Goal: Information Seeking & Learning: Learn about a topic

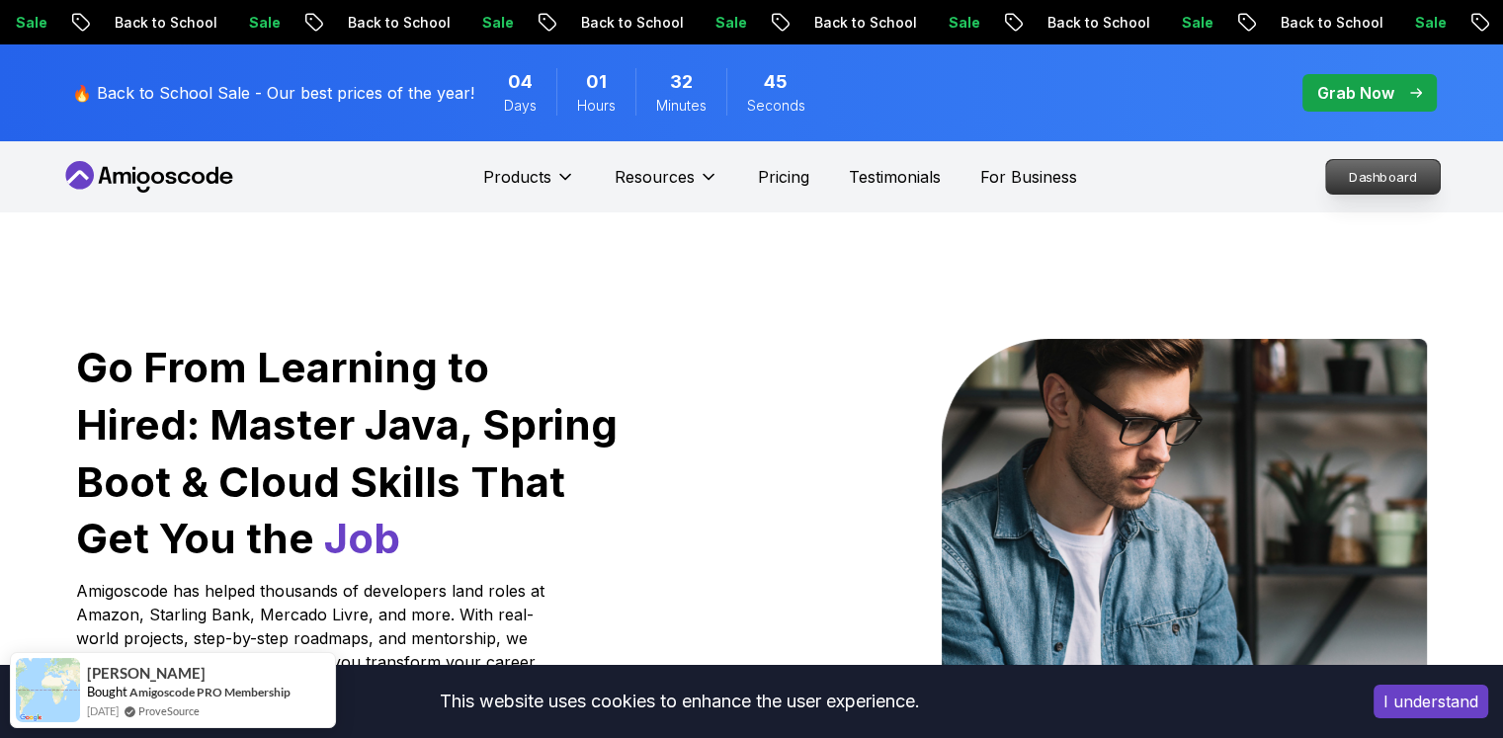
click at [1369, 186] on p "Dashboard" at bounding box center [1383, 177] width 114 height 34
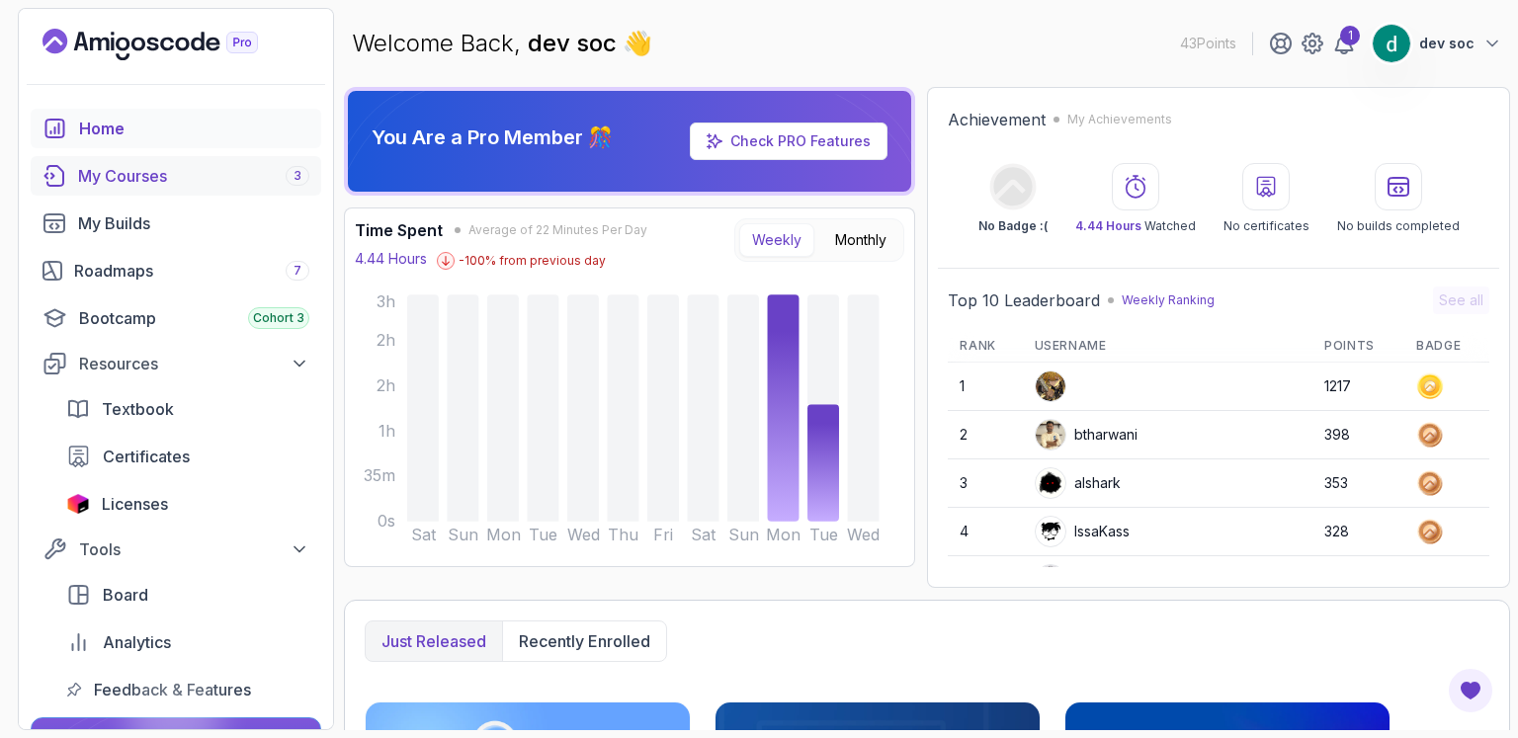
click at [134, 167] on div "My Courses 3" at bounding box center [193, 176] width 231 height 24
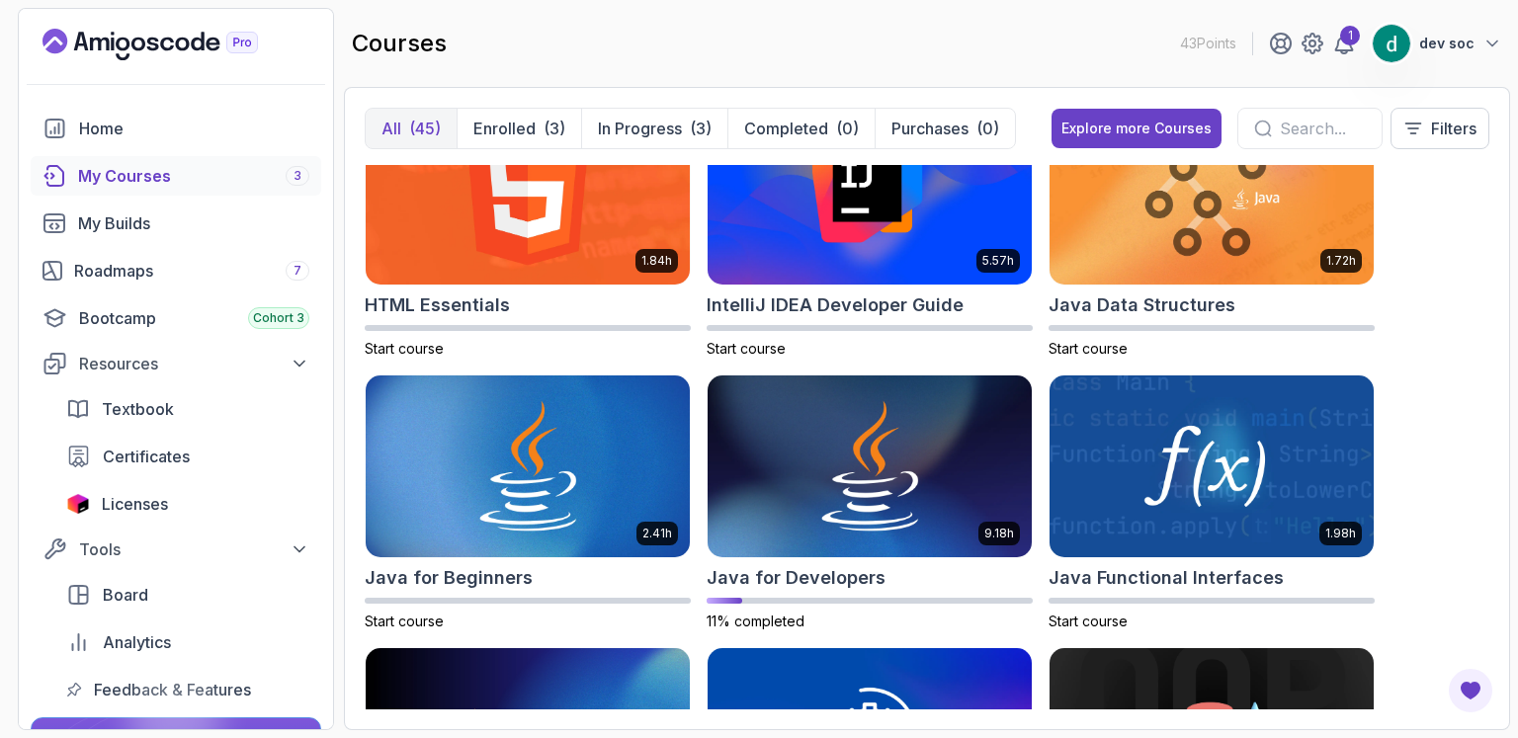
scroll to position [1383, 0]
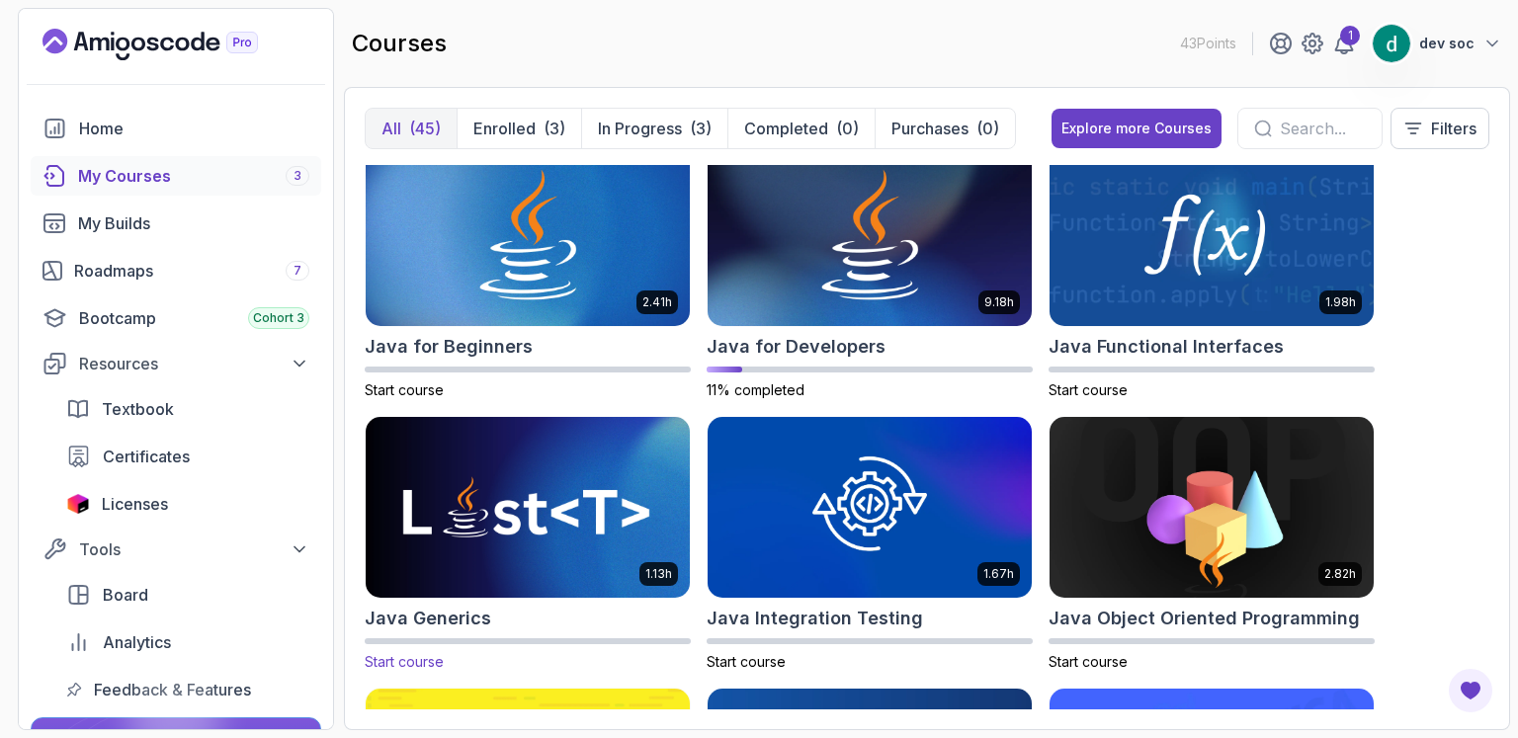
click at [542, 511] on img at bounding box center [528, 507] width 340 height 191
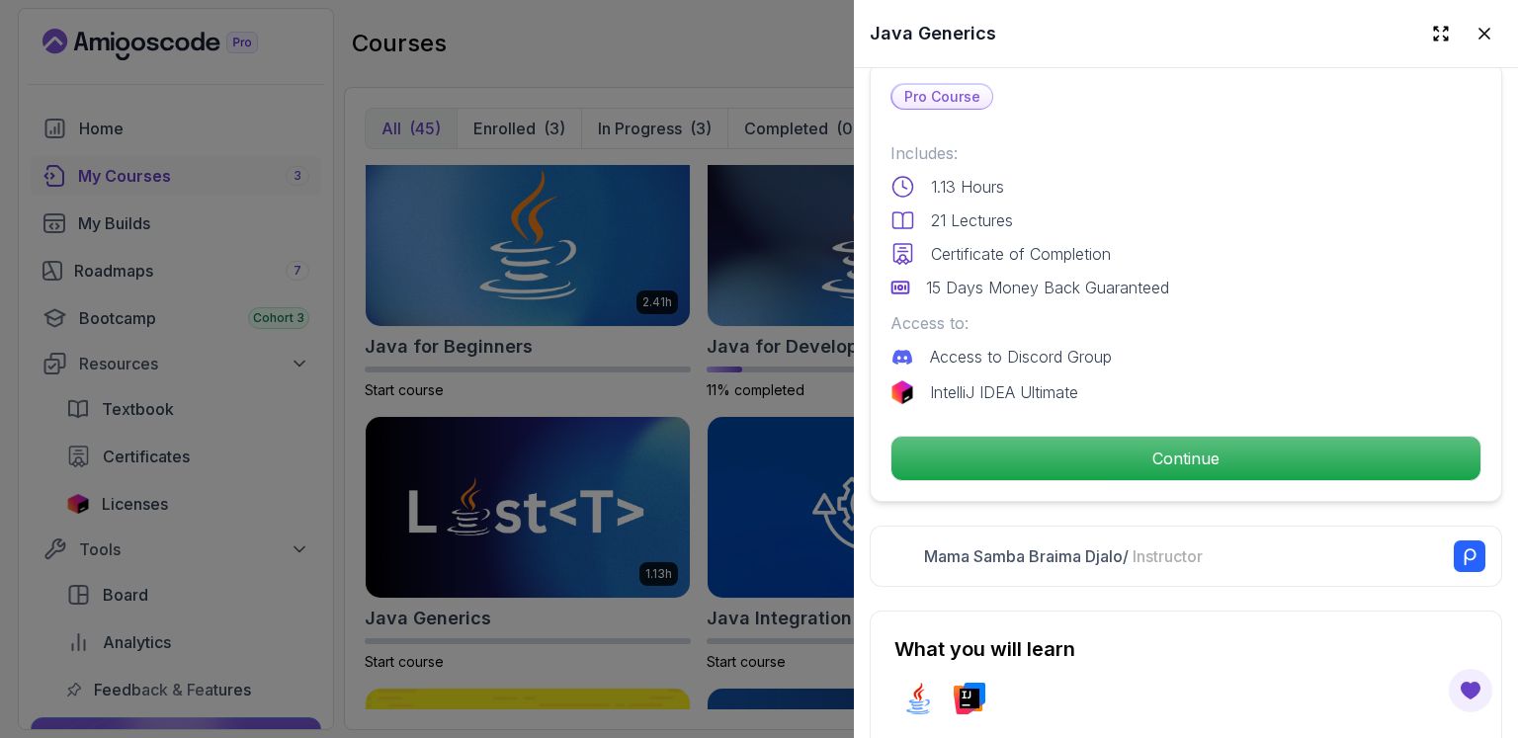
scroll to position [460, 0]
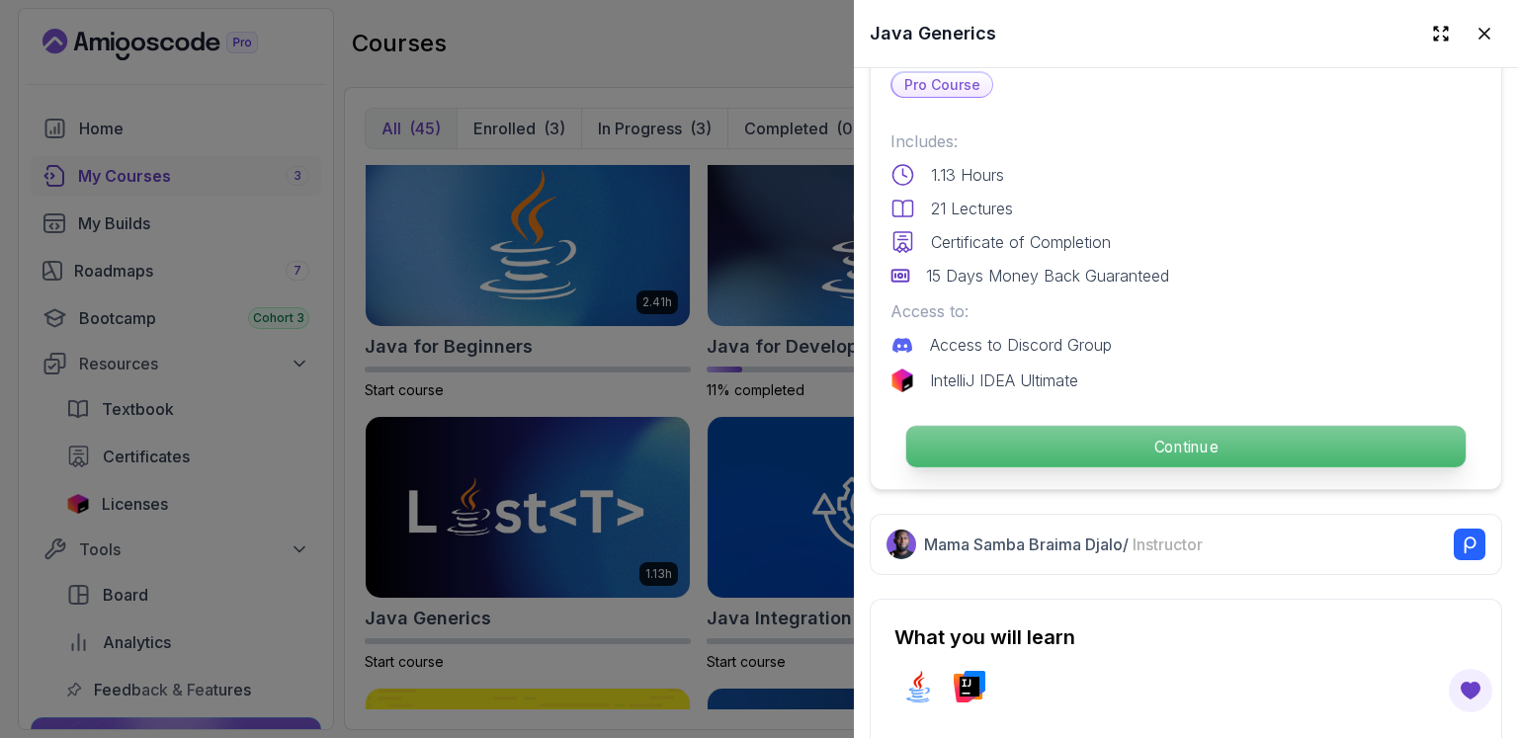
click at [1194, 436] on p "Continue" at bounding box center [1185, 446] width 559 height 41
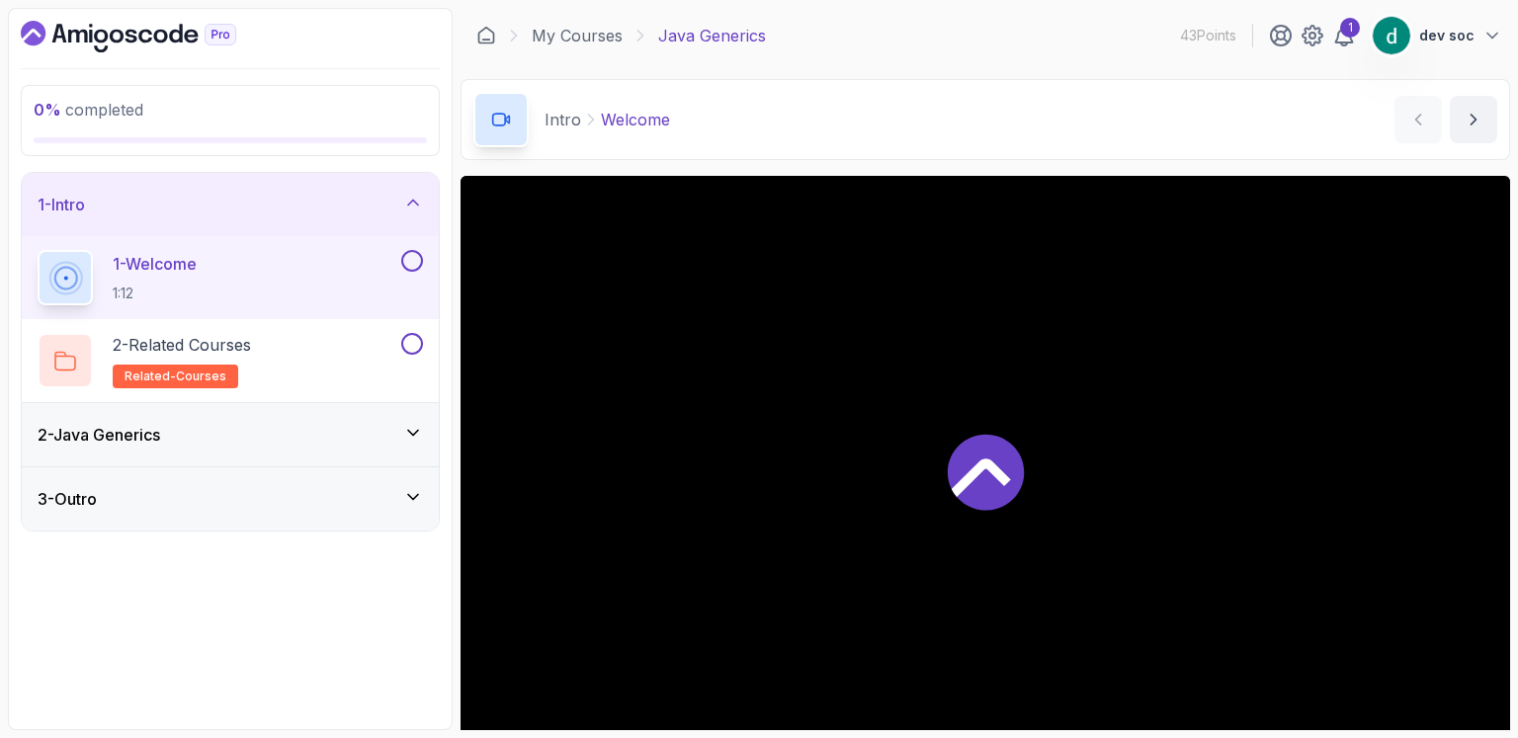
click at [415, 432] on icon at bounding box center [413, 433] width 10 height 5
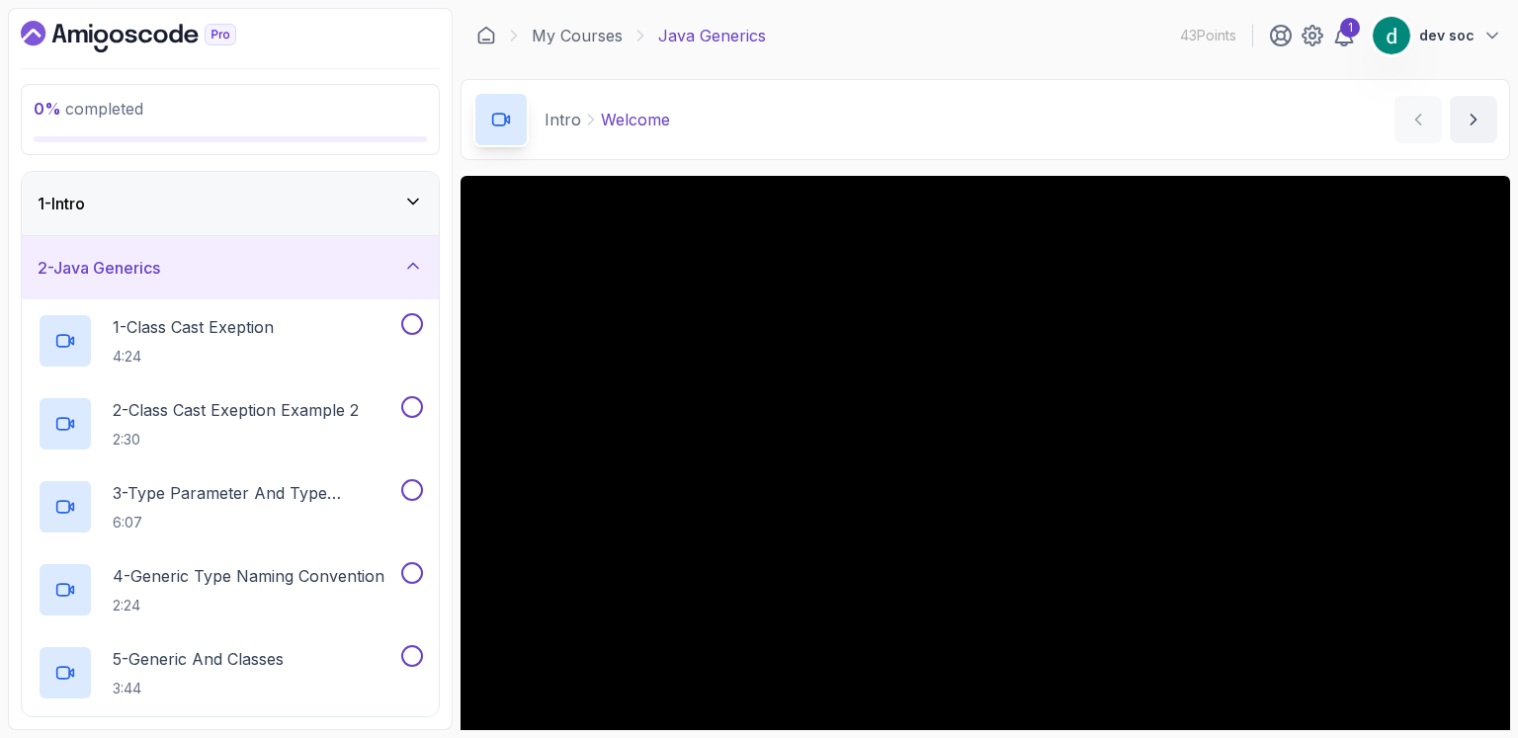
scroll to position [172, 0]
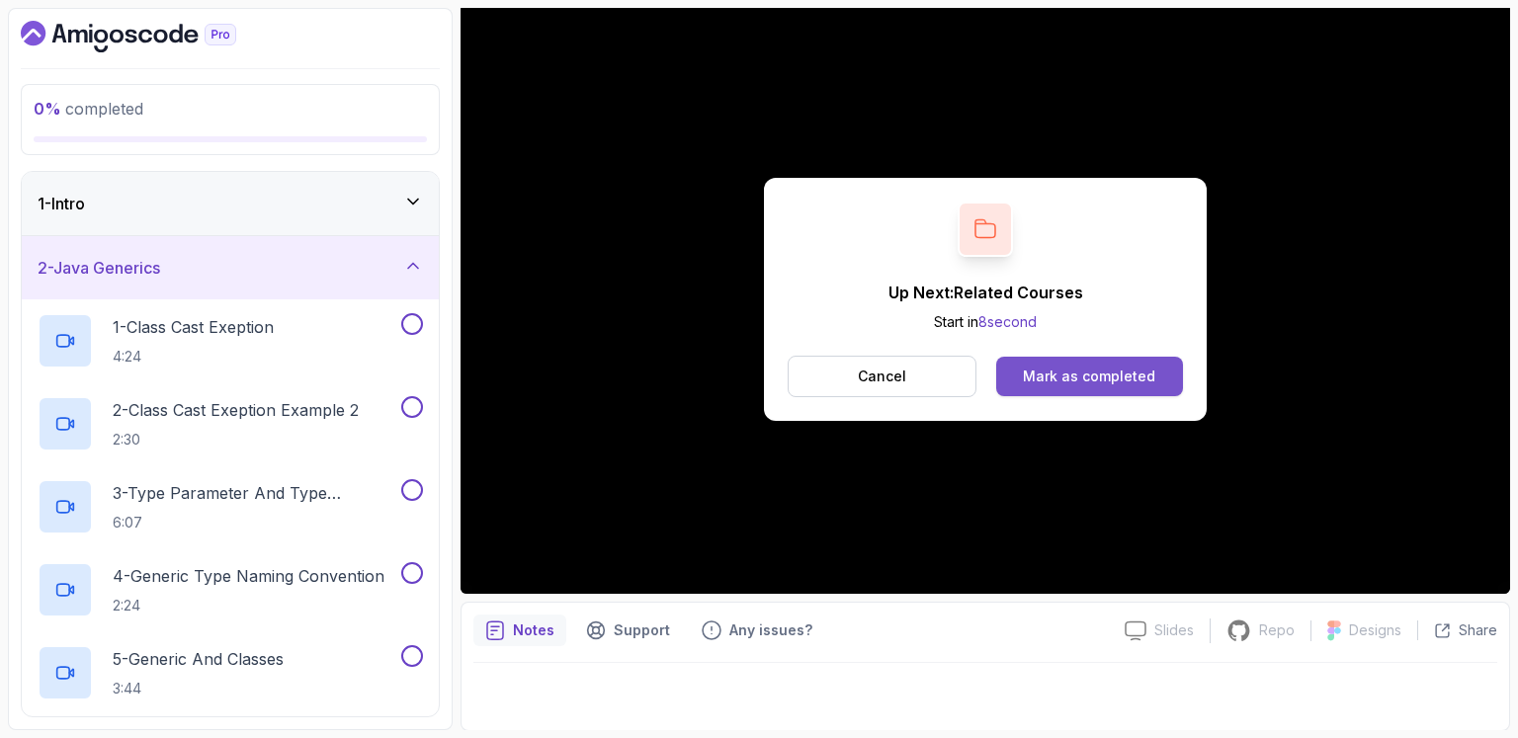
click at [1124, 361] on button "Mark as completed" at bounding box center [1089, 377] width 187 height 40
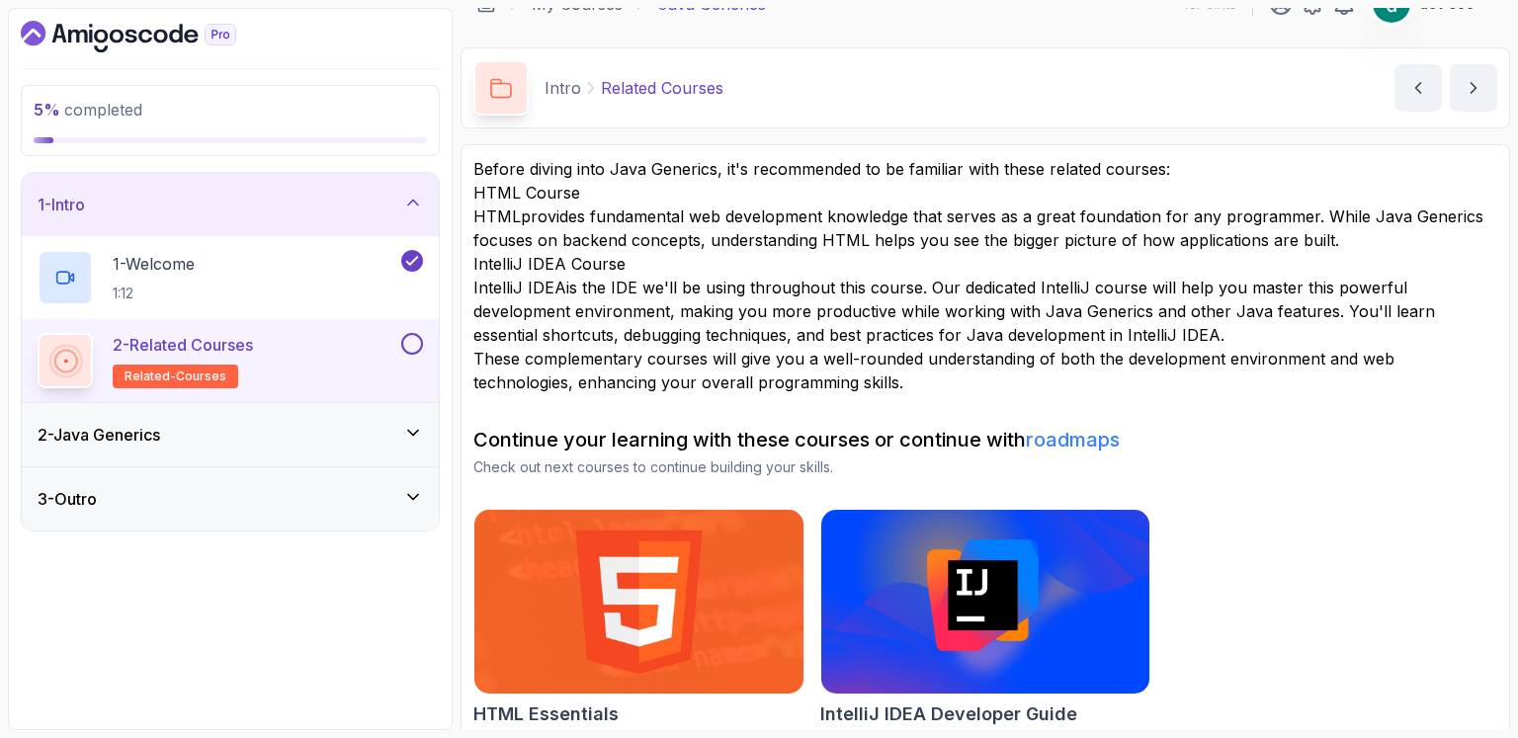
scroll to position [47, 0]
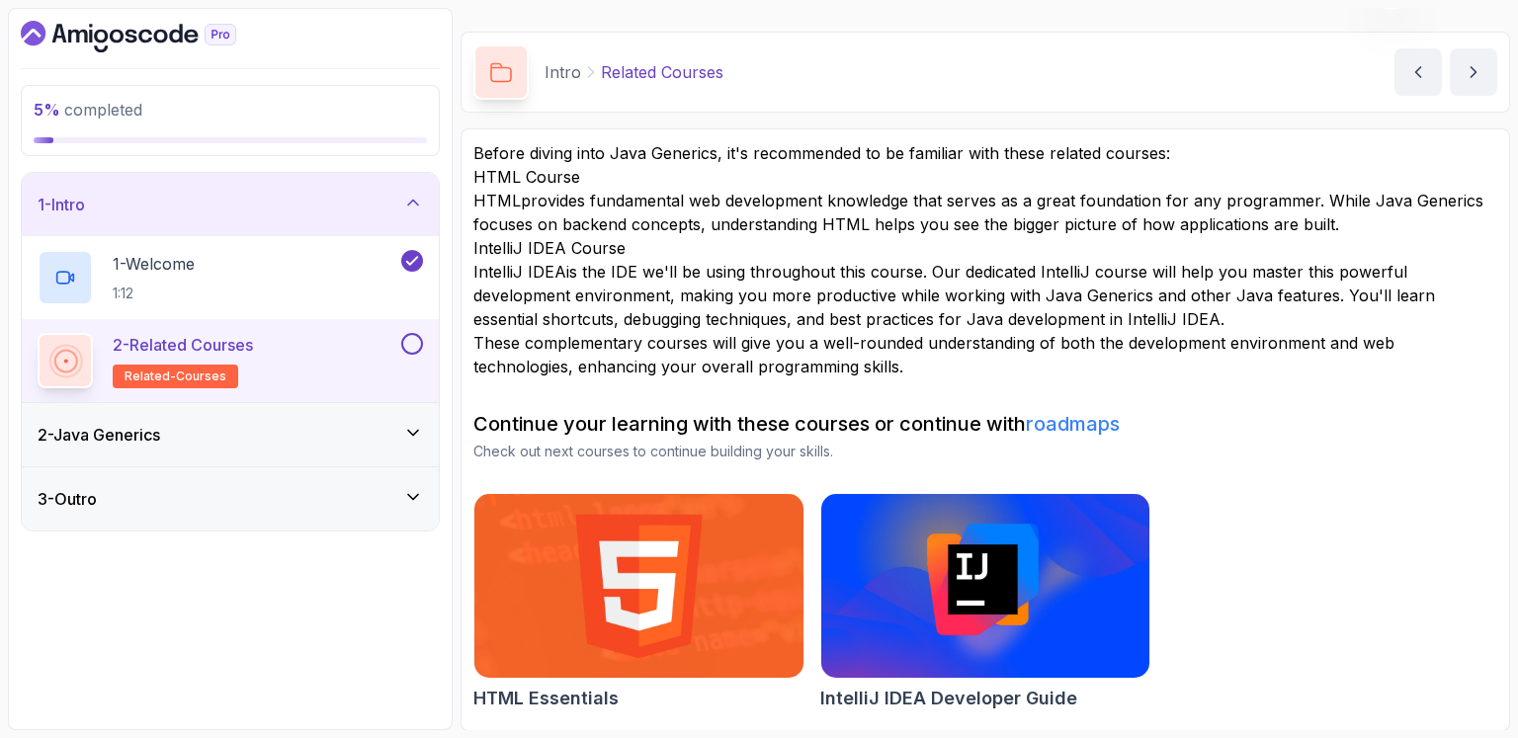
click at [411, 433] on icon at bounding box center [413, 433] width 20 height 20
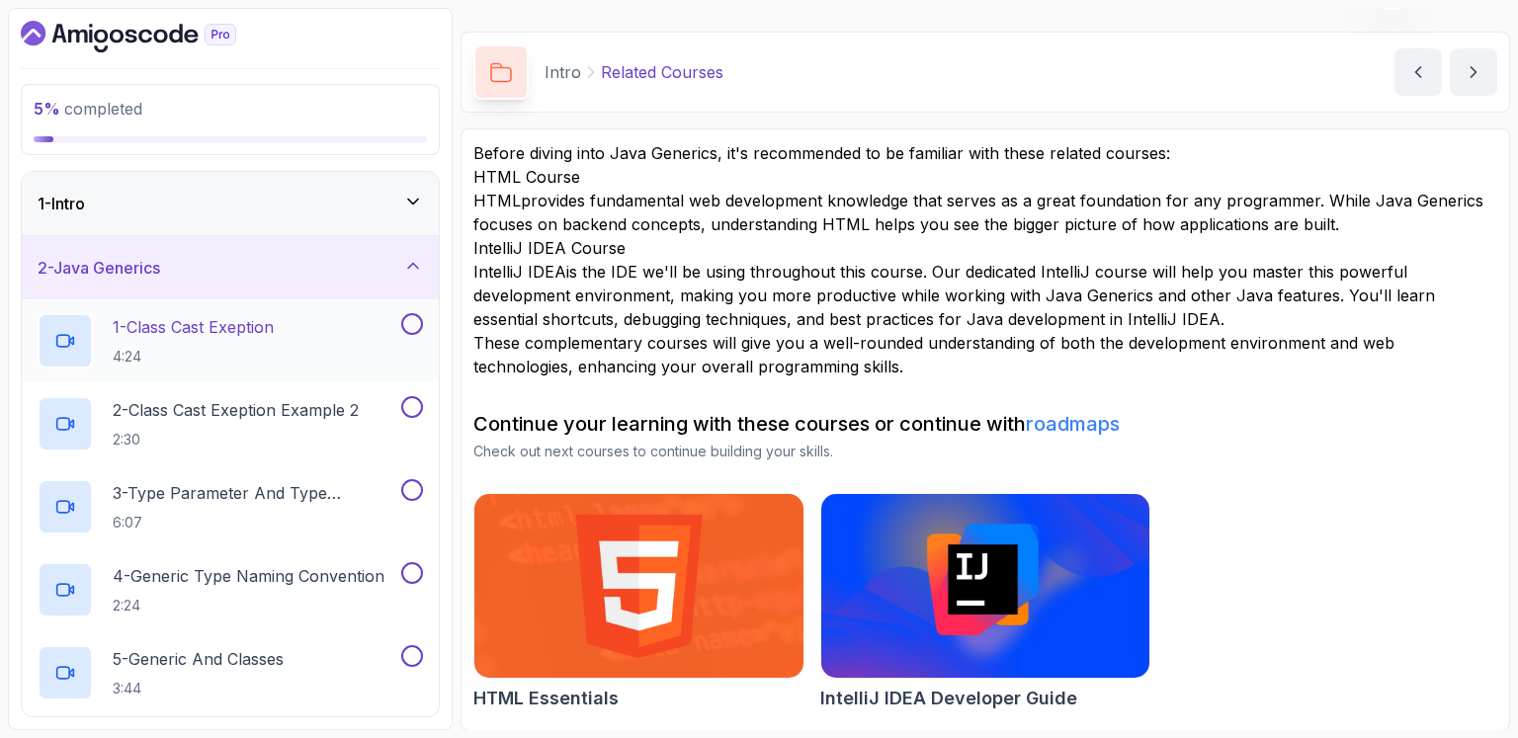
click at [299, 337] on div "1 - Class Cast Exeption 4:24" at bounding box center [218, 340] width 360 height 55
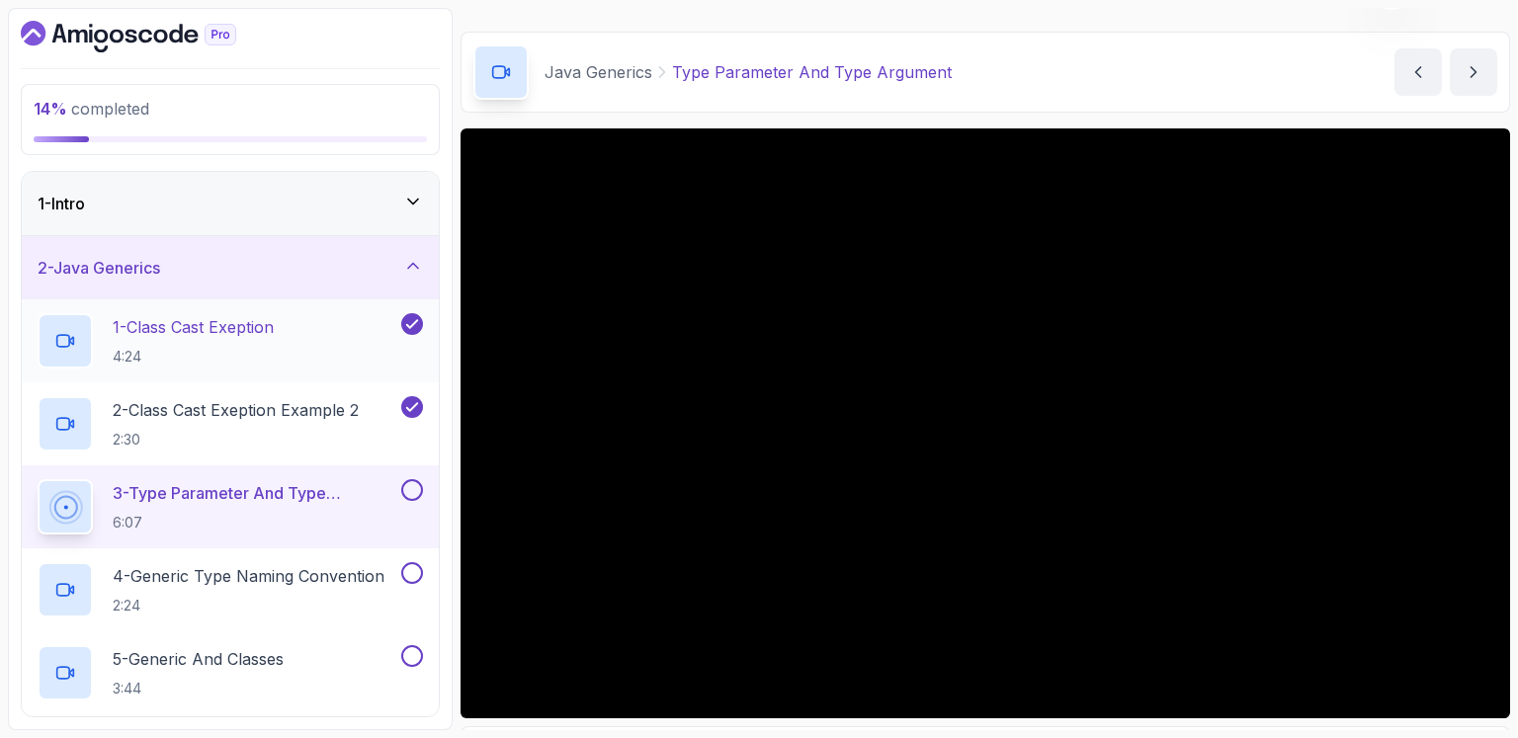
click at [274, 333] on p "1 - Class Cast Exeption" at bounding box center [193, 327] width 161 height 24
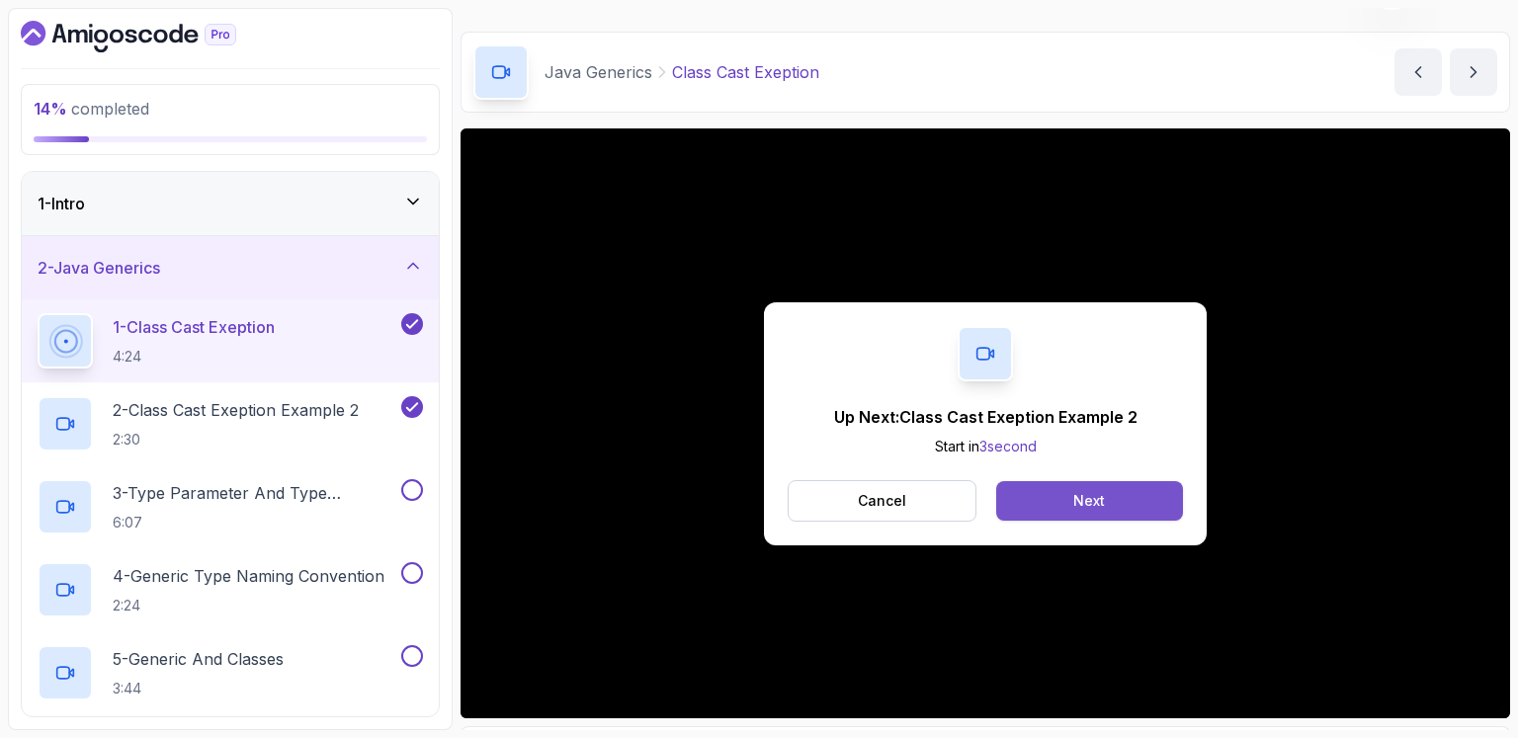
click at [1075, 496] on div "Next" at bounding box center [1089, 501] width 32 height 20
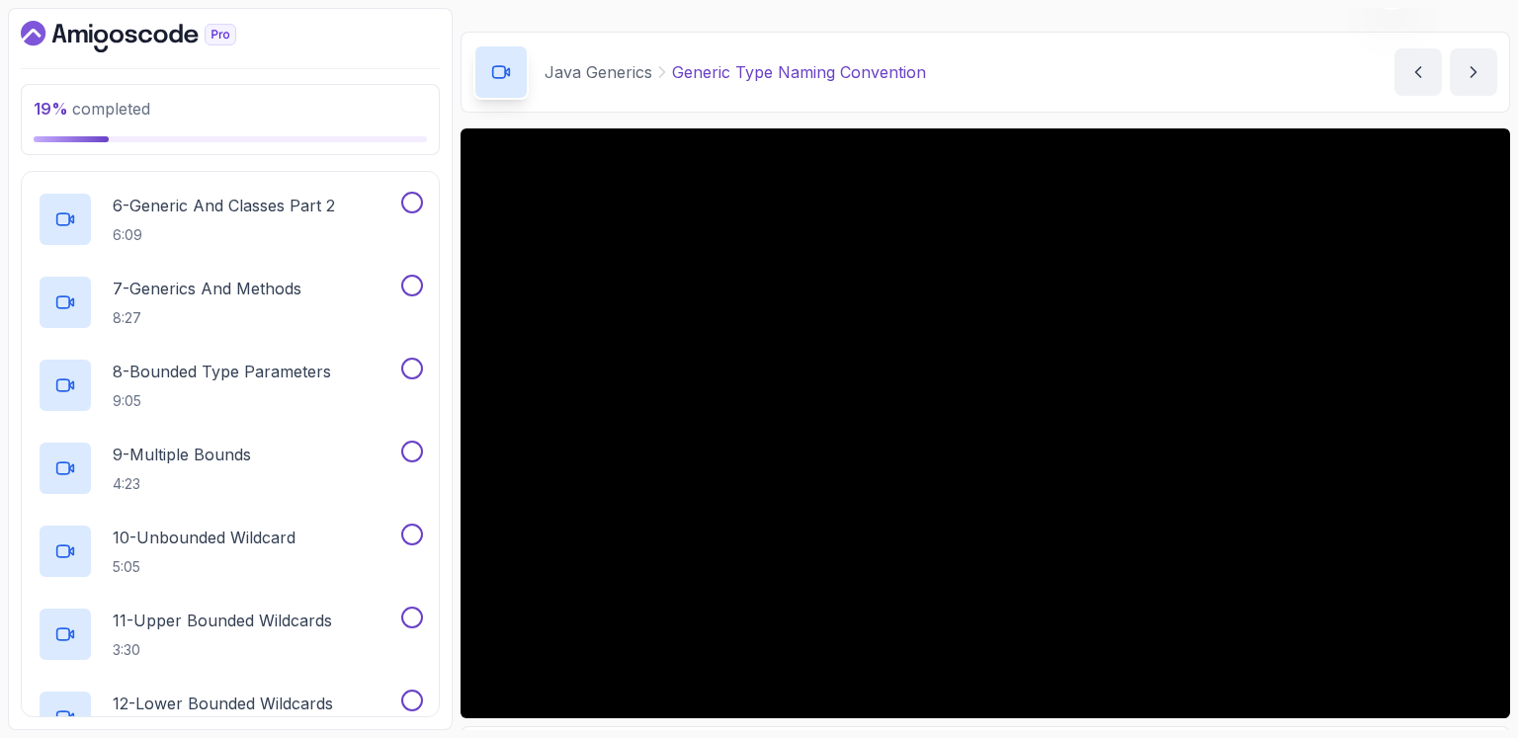
scroll to position [282, 0]
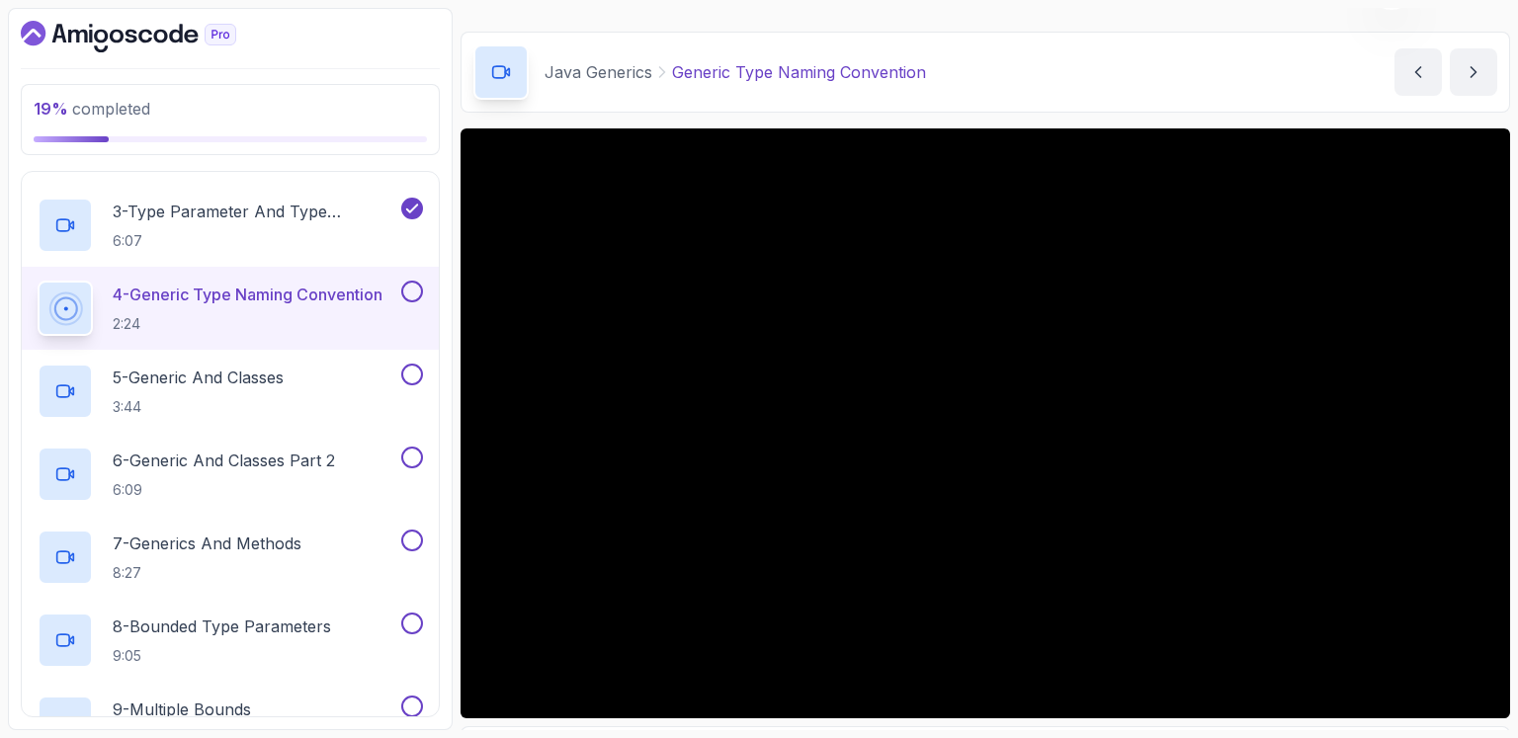
click at [1218, 48] on div "Java Generics Generic Type Naming Convention Generic Type Naming Convention by …" at bounding box center [984, 72] width 1049 height 81
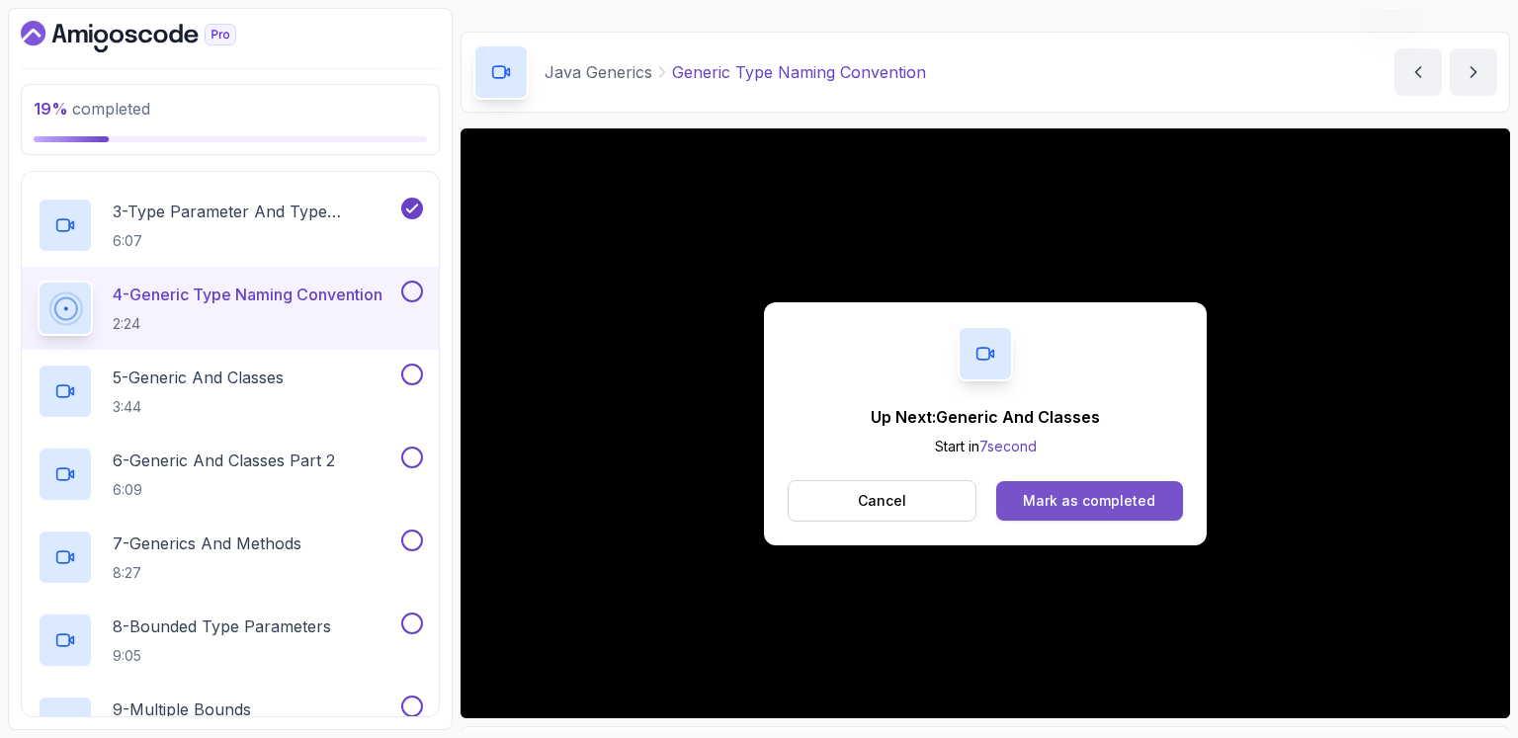
click at [1113, 492] on div "Mark as completed" at bounding box center [1089, 501] width 132 height 20
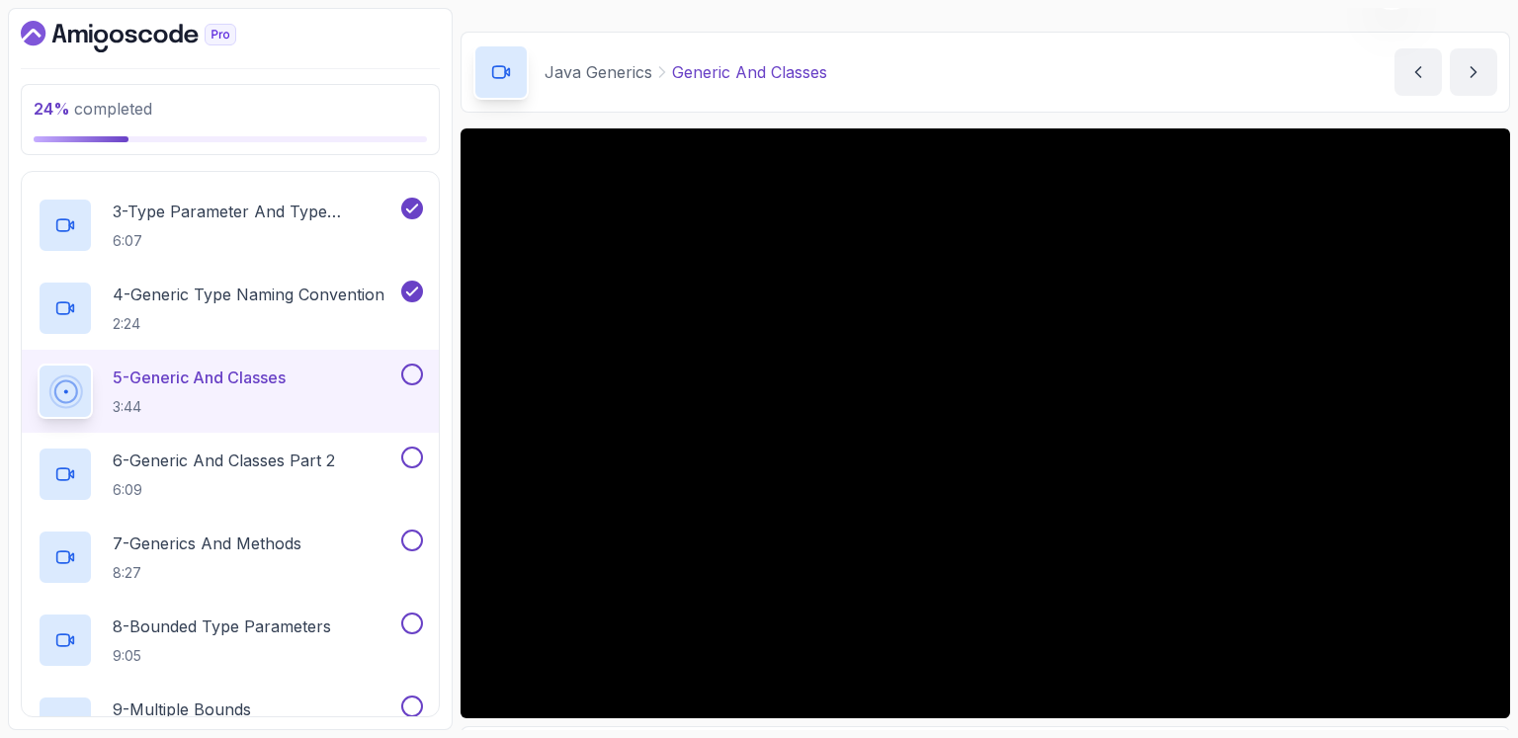
click at [397, 63] on div "24 % completed 1 - Intro 2 - Java Generics 1 - Class Cast Exeption 4:24 2 - Cla…" at bounding box center [230, 369] width 445 height 722
click at [441, 96] on div "24 % completed 1 - Intro 2 - Java Generics 1 - Class Cast Exeption 4:24 2 - Cla…" at bounding box center [230, 369] width 445 height 722
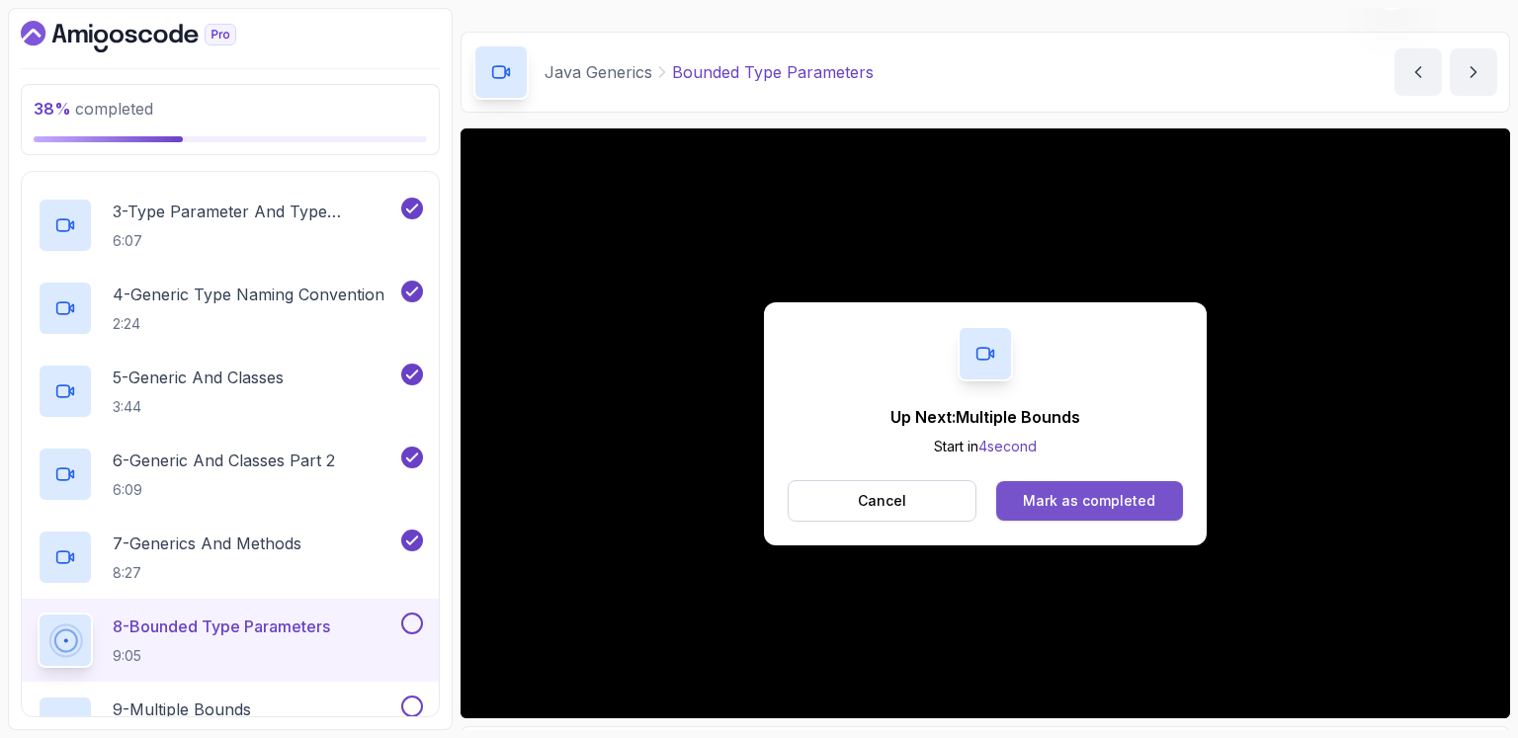
click at [1110, 491] on div "Mark as completed" at bounding box center [1089, 501] width 132 height 20
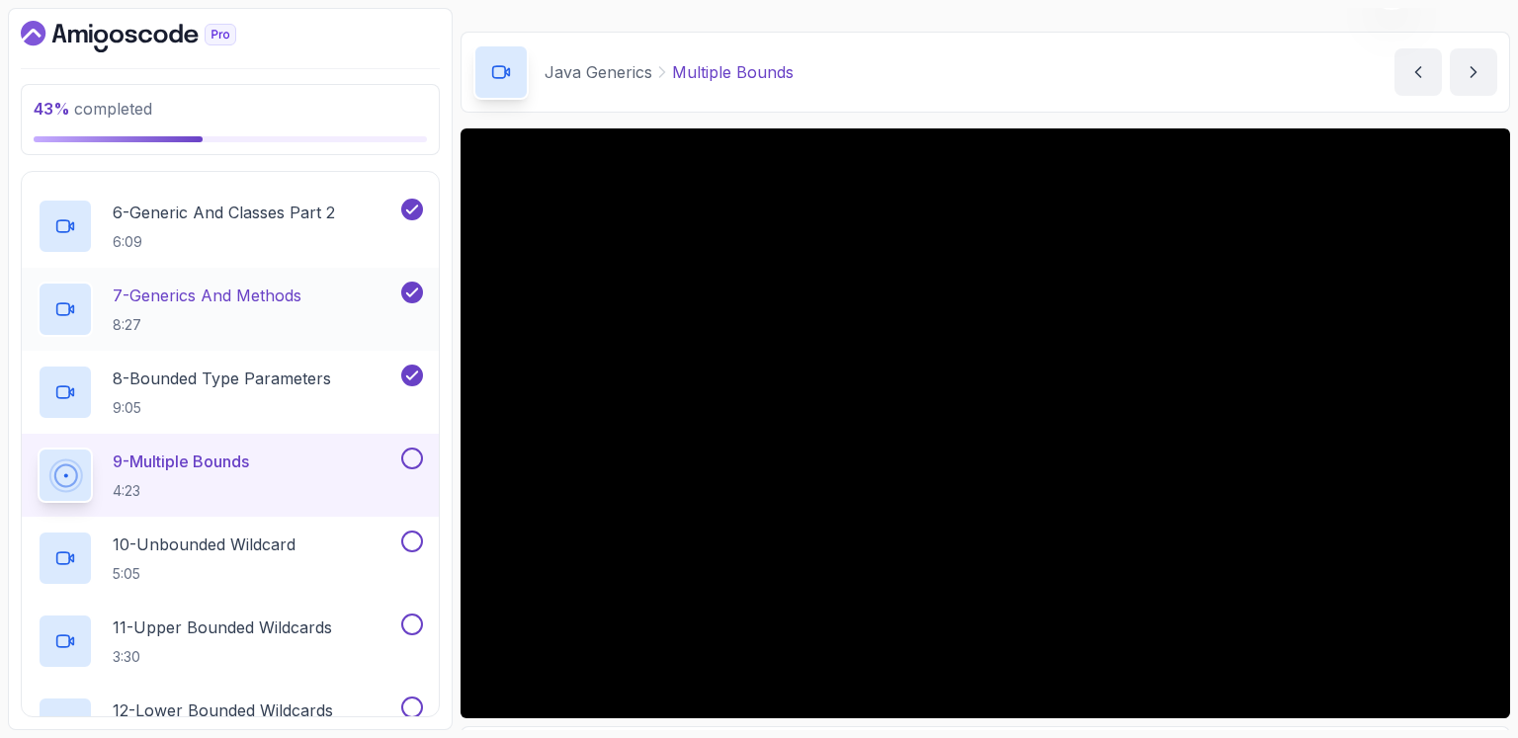
scroll to position [513, 0]
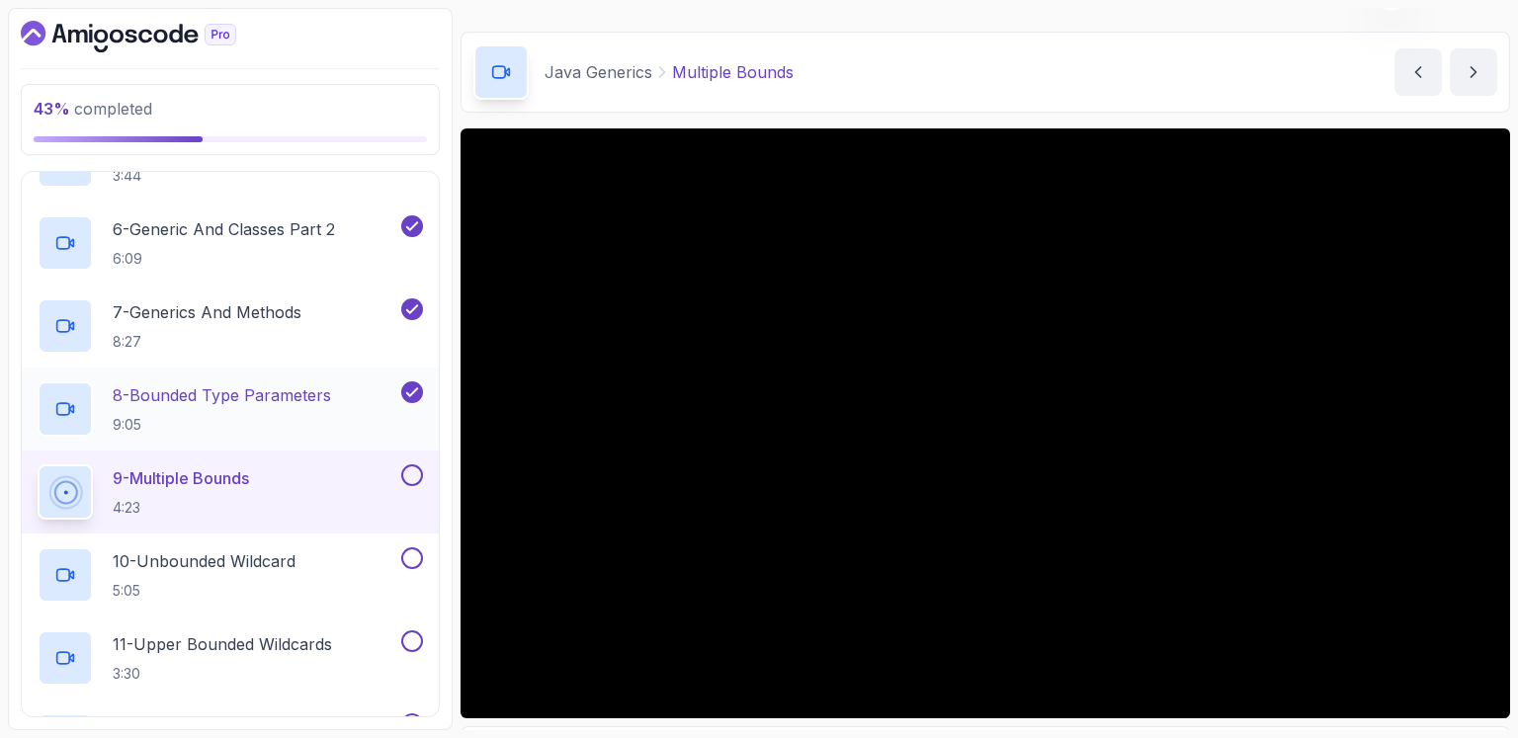
click at [217, 384] on p "8 - Bounded Type Parameters" at bounding box center [222, 395] width 218 height 24
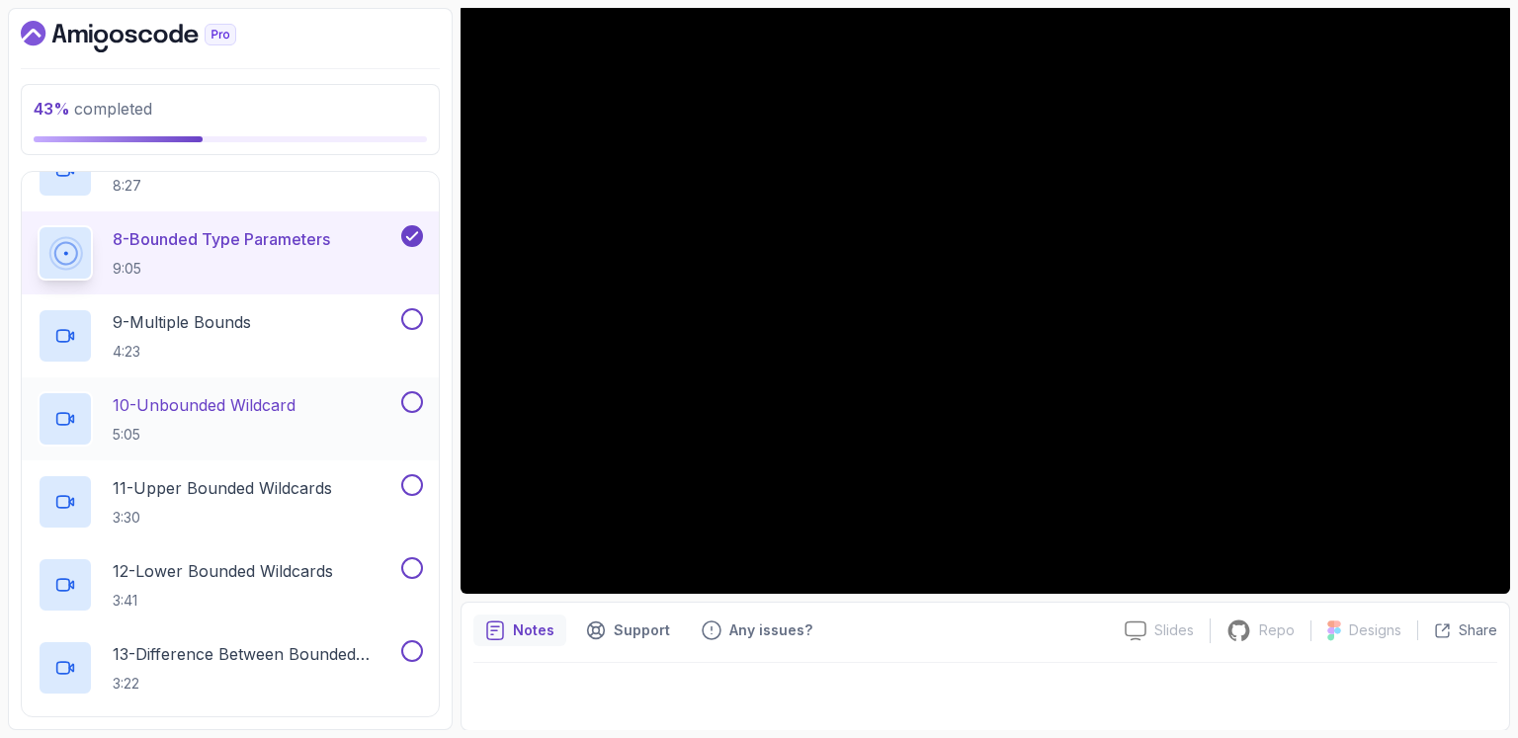
scroll to position [692, 0]
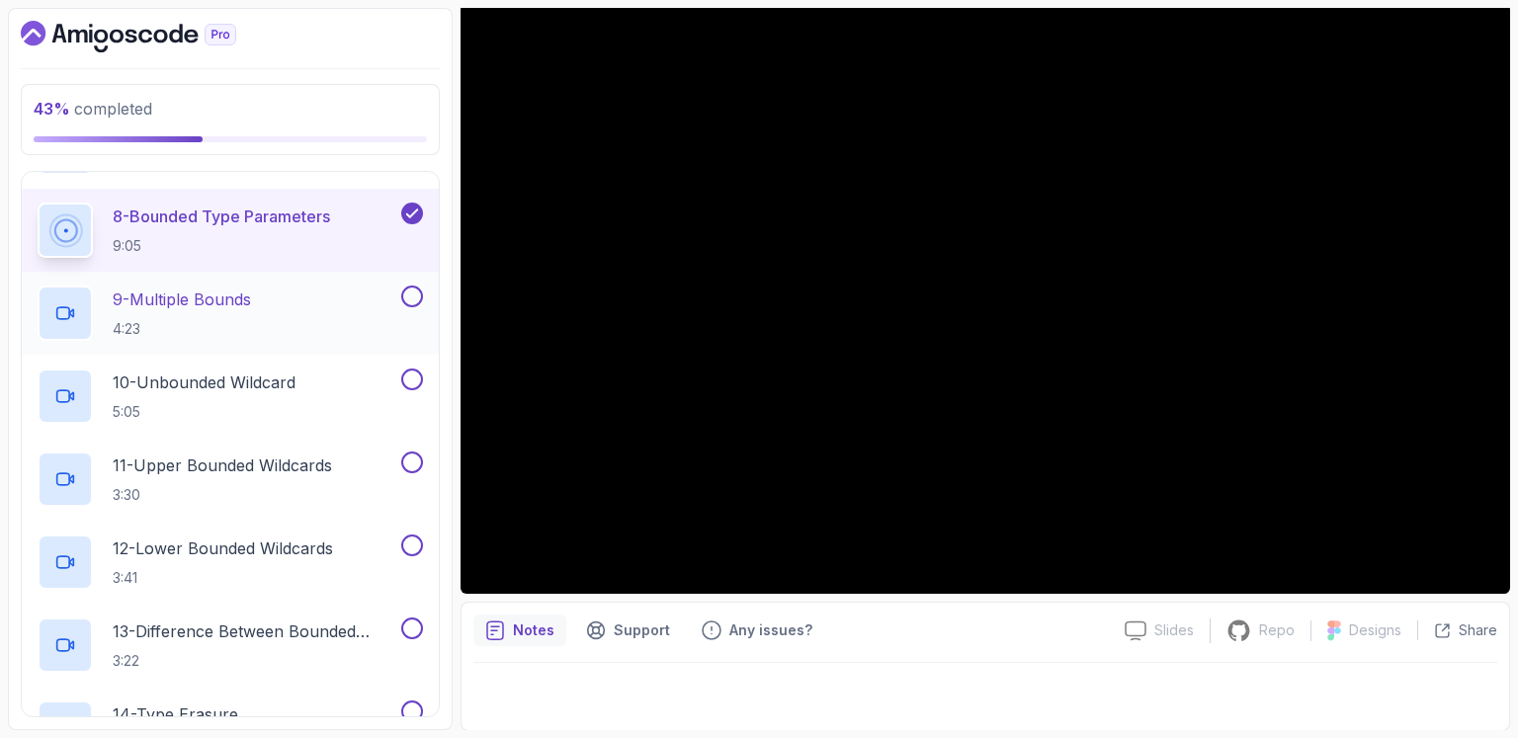
click at [297, 309] on div "9 - Multiple Bounds 4:23" at bounding box center [218, 313] width 360 height 55
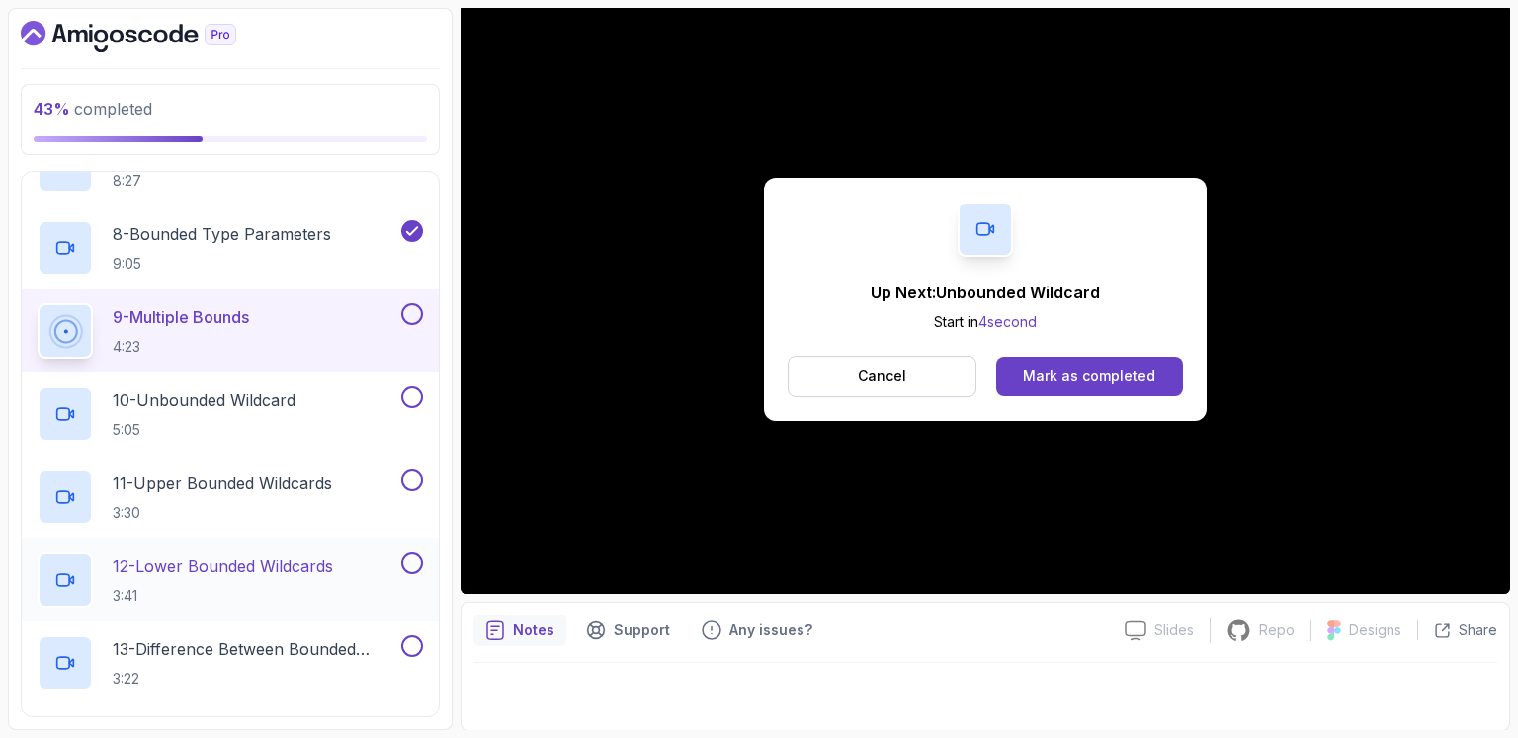
scroll to position [692, 0]
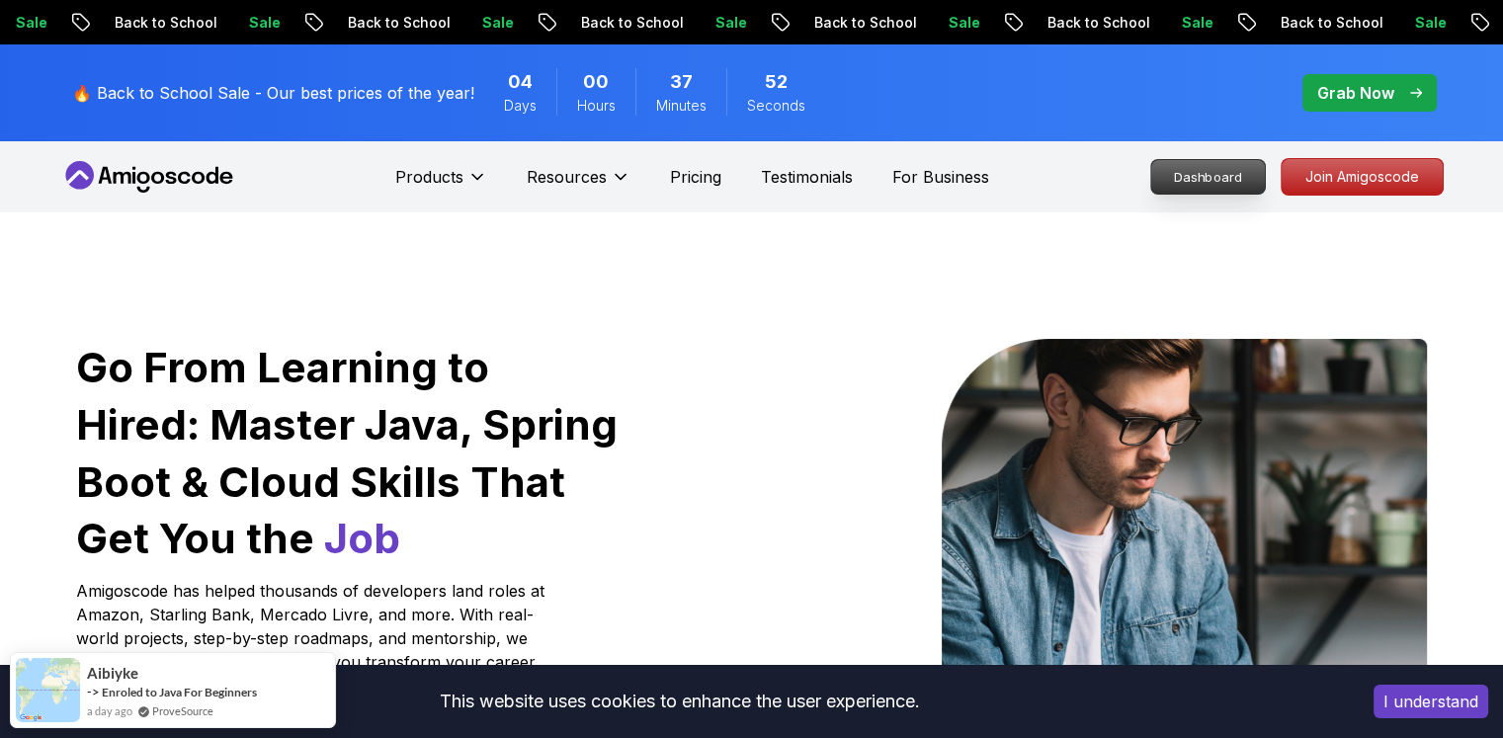
click at [1219, 177] on p "Dashboard" at bounding box center [1208, 177] width 114 height 34
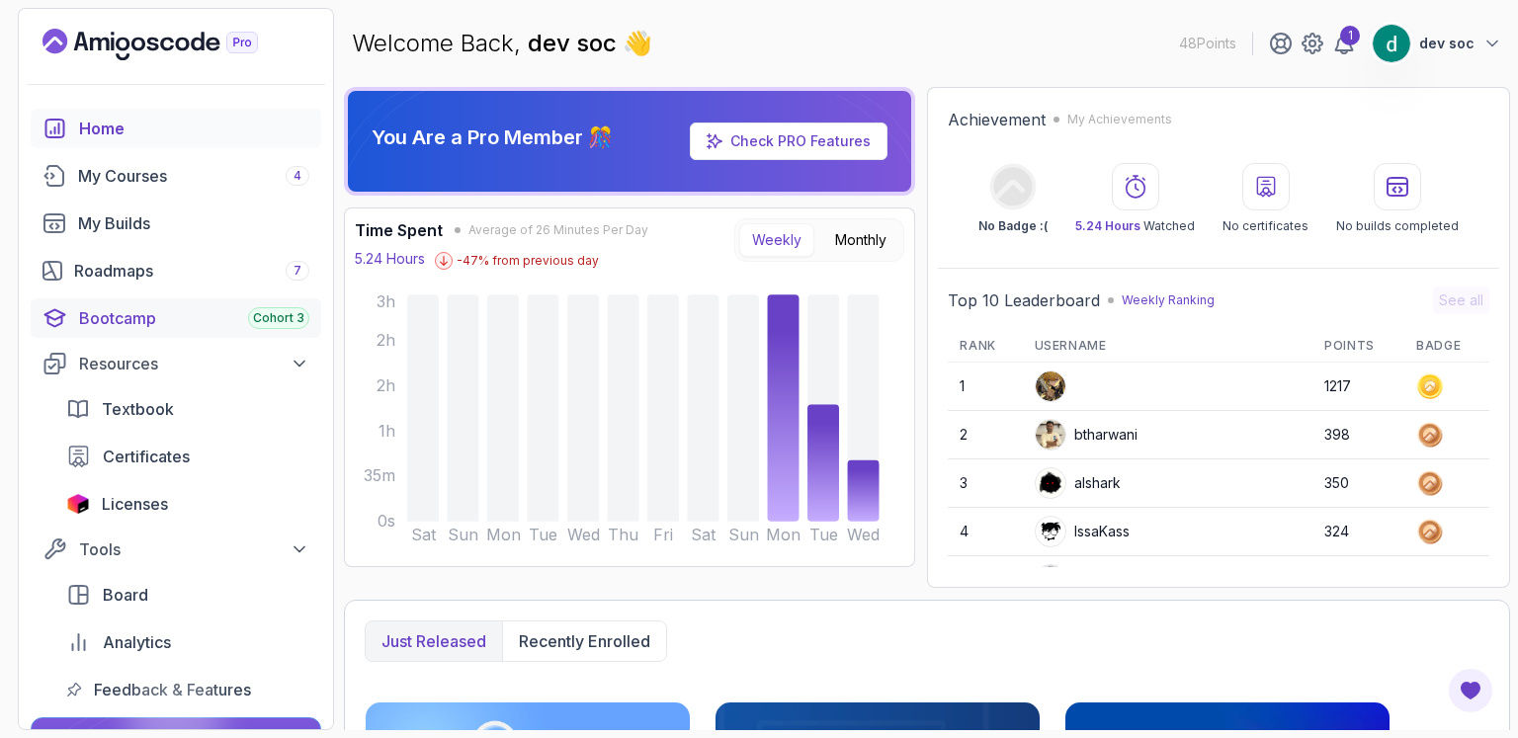
click at [158, 313] on div "Bootcamp Cohort 3" at bounding box center [194, 318] width 230 height 24
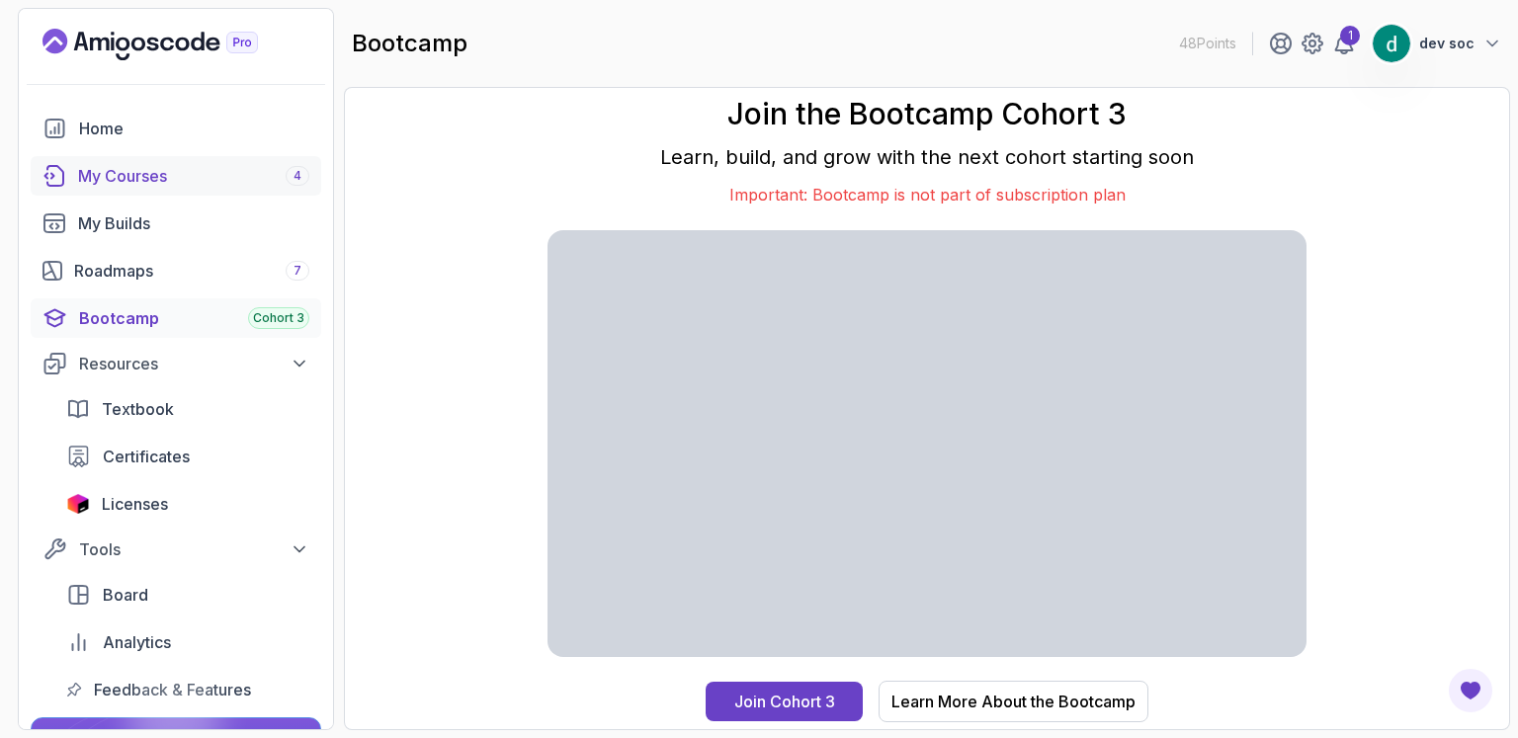
click at [142, 175] on div "My Courses 4" at bounding box center [193, 176] width 231 height 24
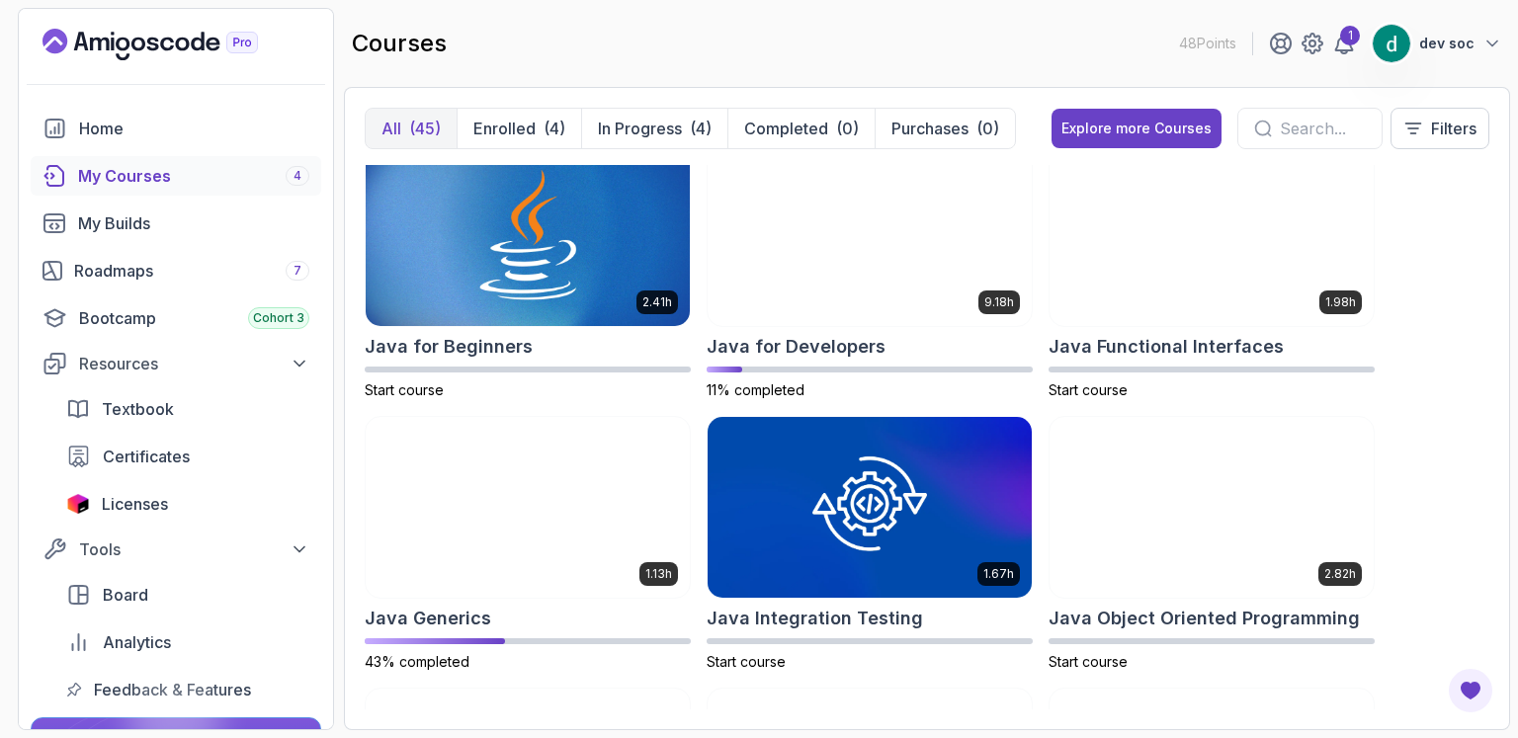
scroll to position [1613, 0]
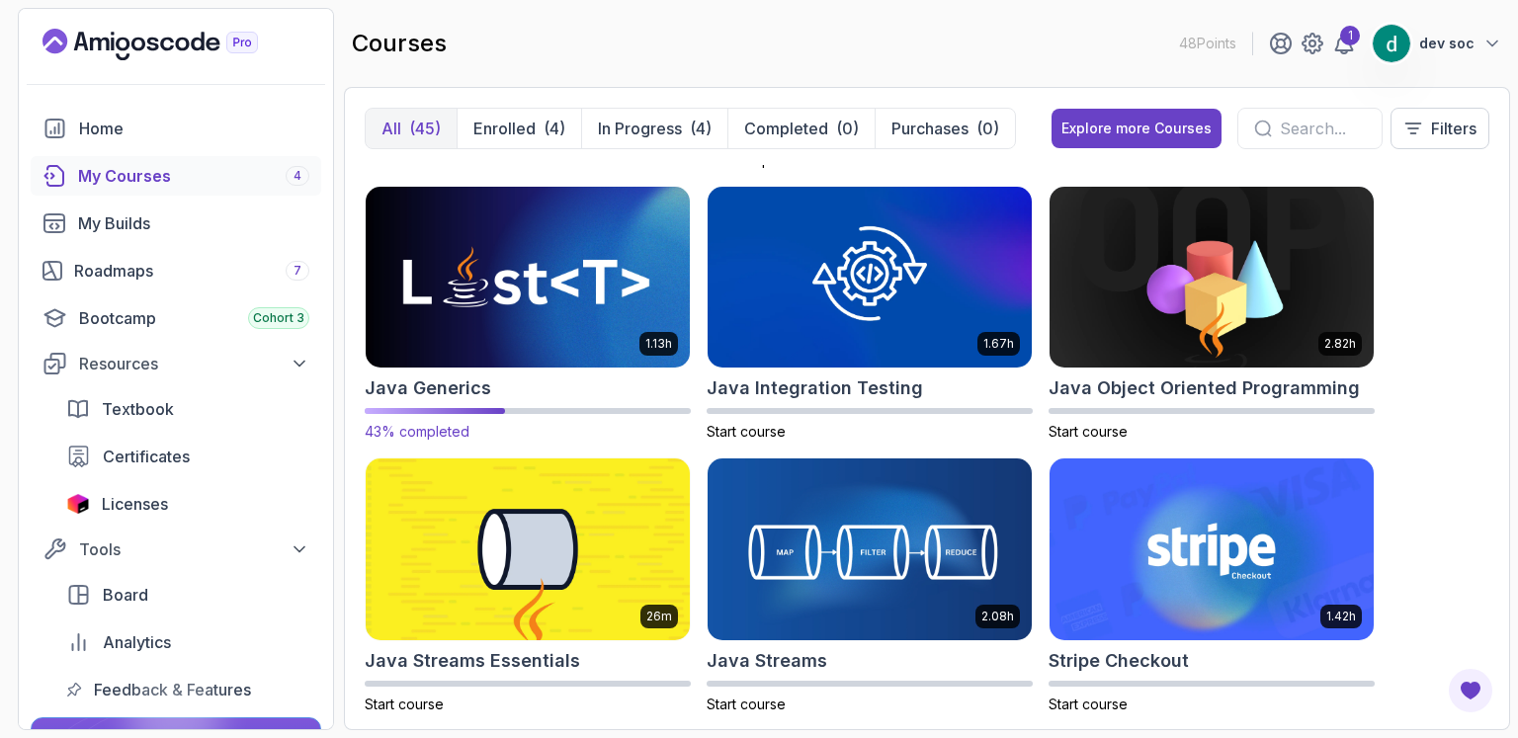
click at [463, 394] on h2 "Java Generics" at bounding box center [428, 388] width 126 height 28
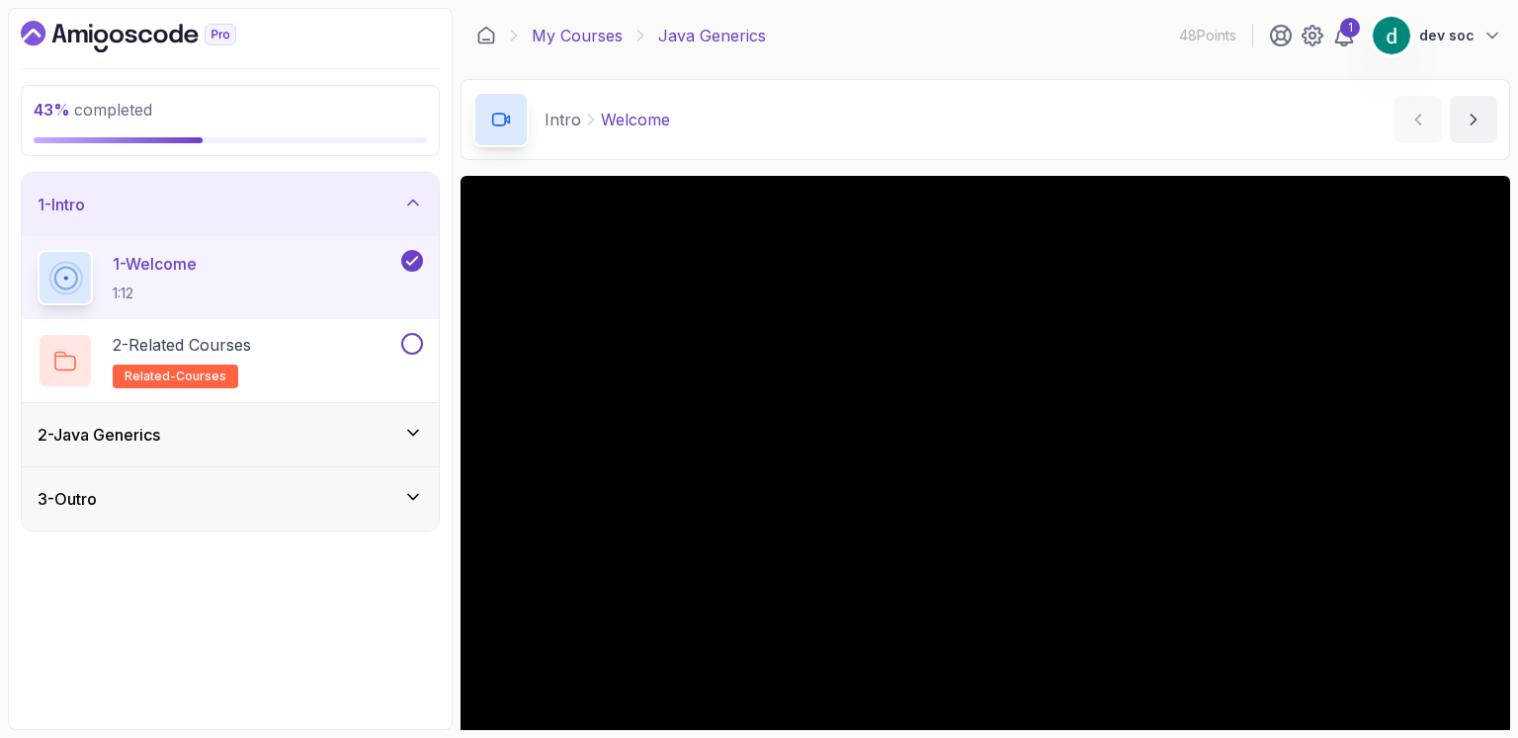
click at [579, 40] on link "My Courses" at bounding box center [577, 36] width 91 height 24
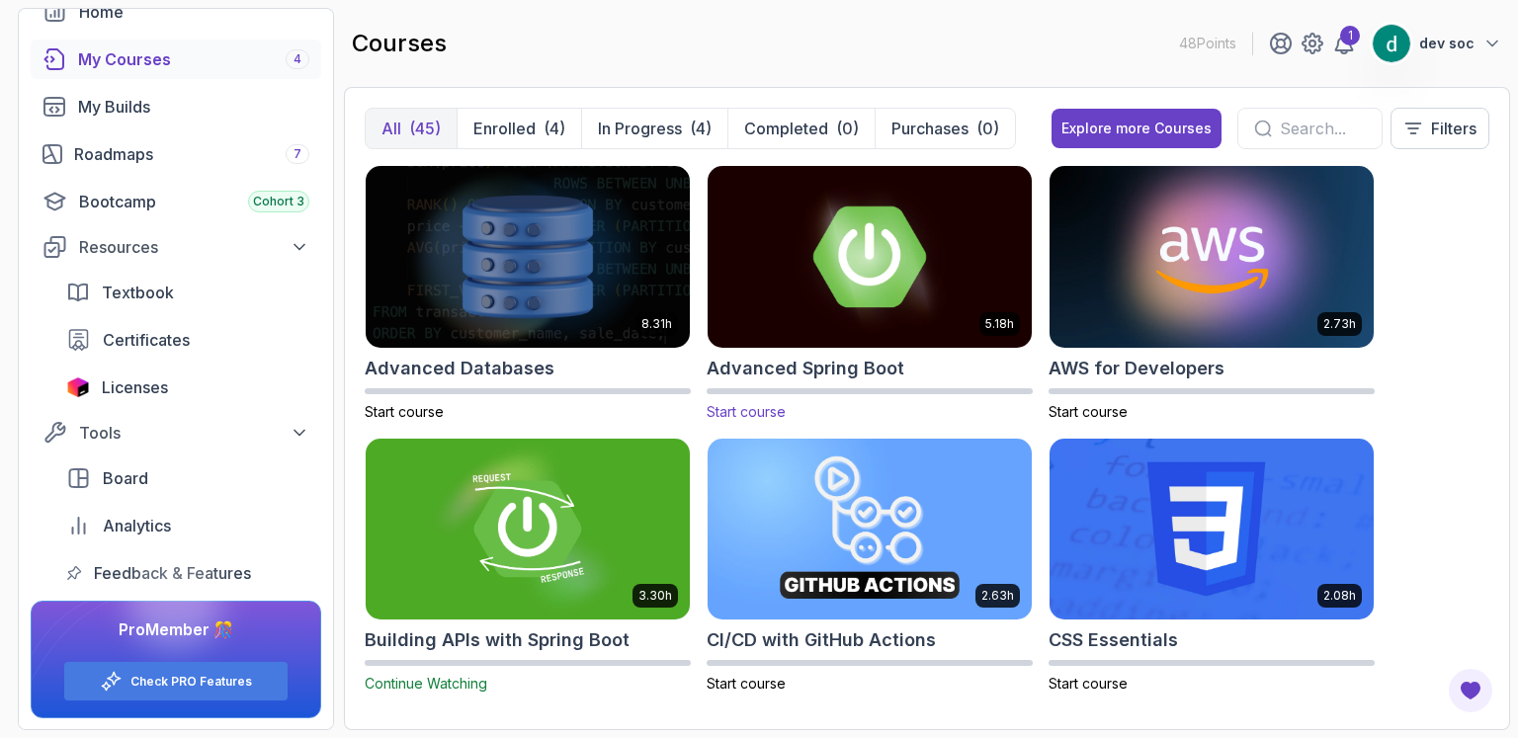
scroll to position [692, 0]
